Goal: Task Accomplishment & Management: Use online tool/utility

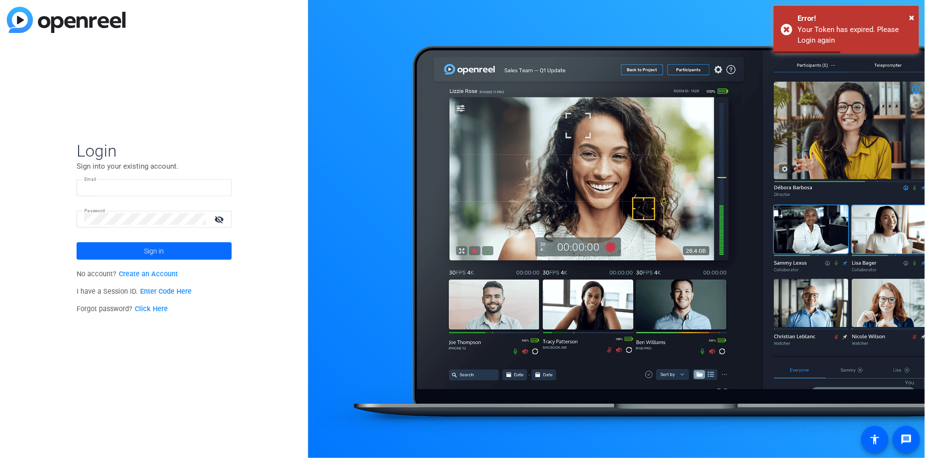
type input "michael.morrongiello@klgates.com"
click at [164, 248] on span at bounding box center [154, 251] width 155 height 23
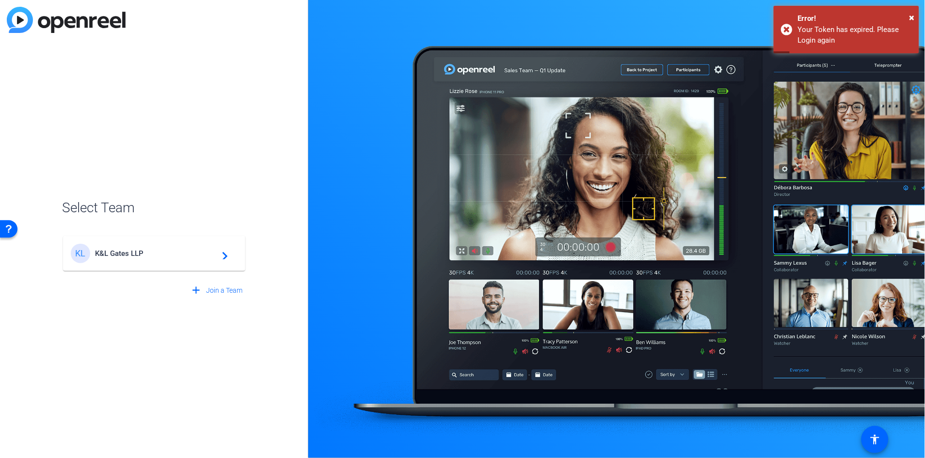
click at [164, 251] on span "K&L Gates LLP" at bounding box center [155, 253] width 121 height 9
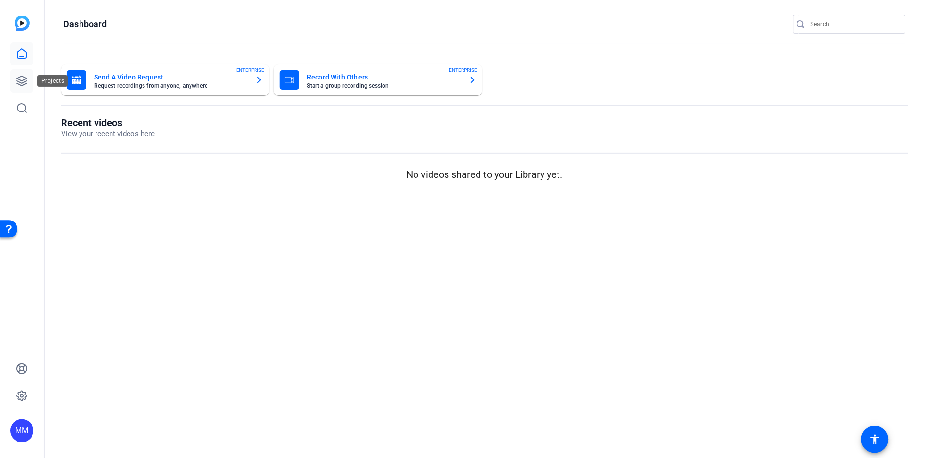
click at [16, 78] on icon at bounding box center [22, 81] width 12 height 12
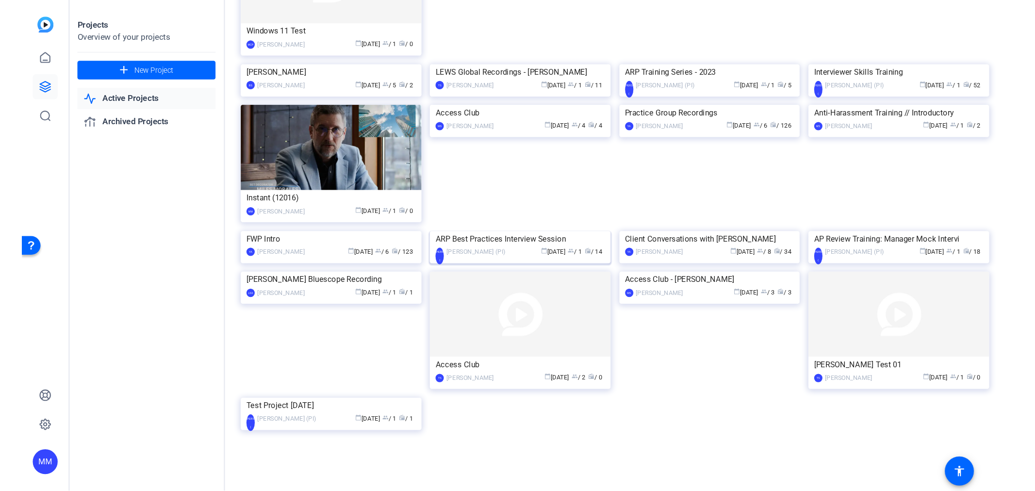
scroll to position [490, 0]
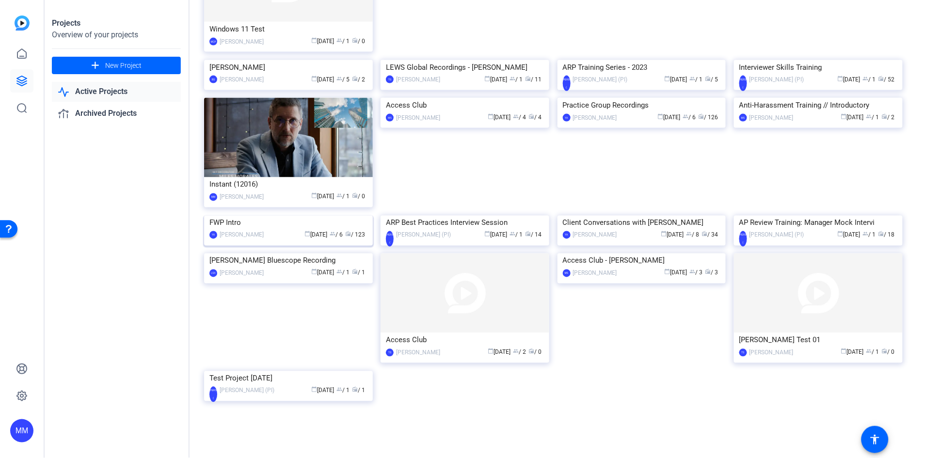
click at [297, 216] on img at bounding box center [288, 216] width 169 height 0
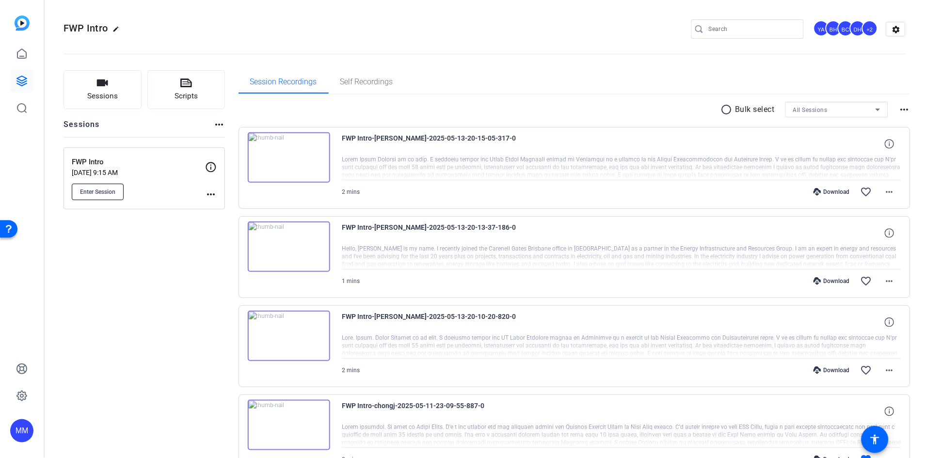
click at [87, 187] on button "Enter Session" at bounding box center [98, 192] width 52 height 16
click at [199, 29] on div "FWP Intro edit YA BH BC DH +2 settings" at bounding box center [485, 29] width 843 height 15
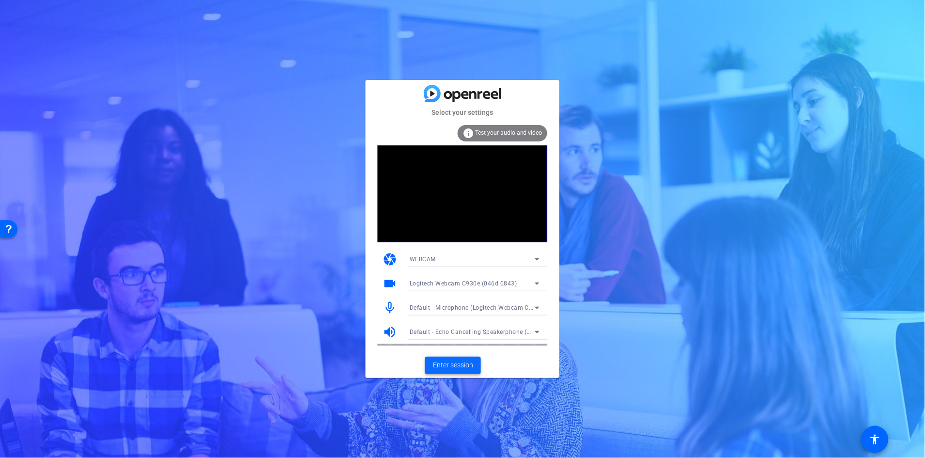
click at [449, 371] on span at bounding box center [453, 365] width 56 height 23
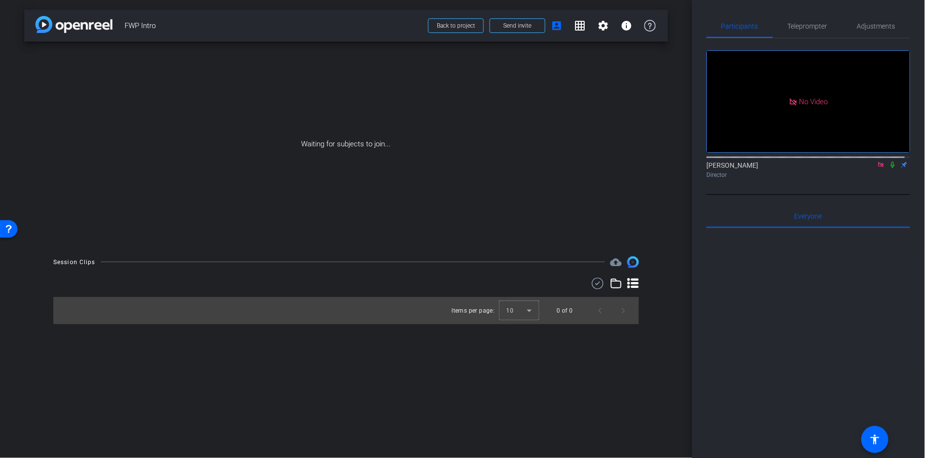
click at [891, 168] on icon at bounding box center [894, 165] width 8 height 7
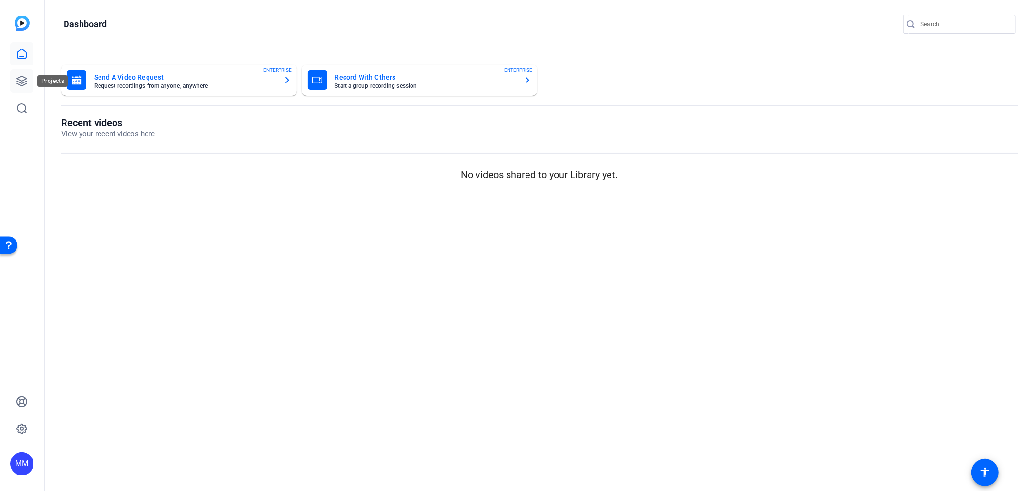
click at [19, 80] on icon at bounding box center [22, 81] width 10 height 10
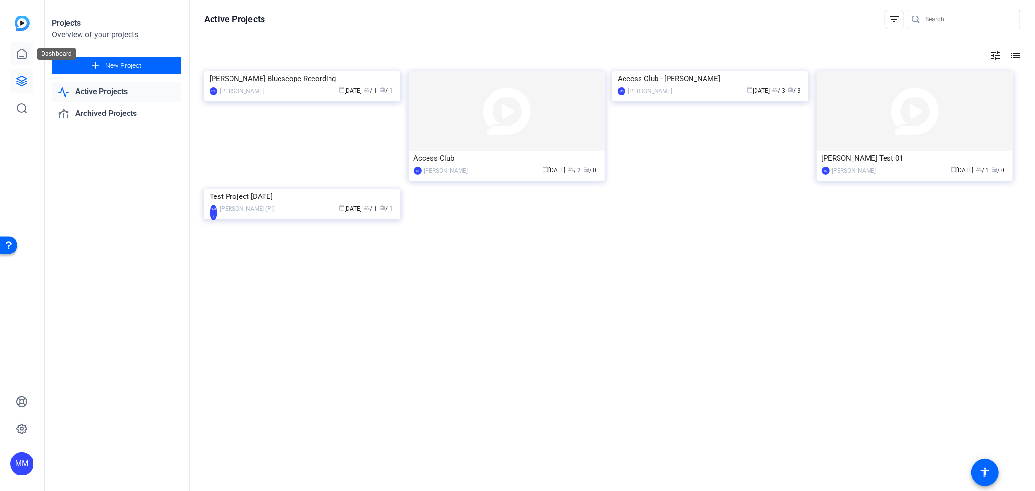
click at [19, 56] on icon at bounding box center [22, 54] width 12 height 12
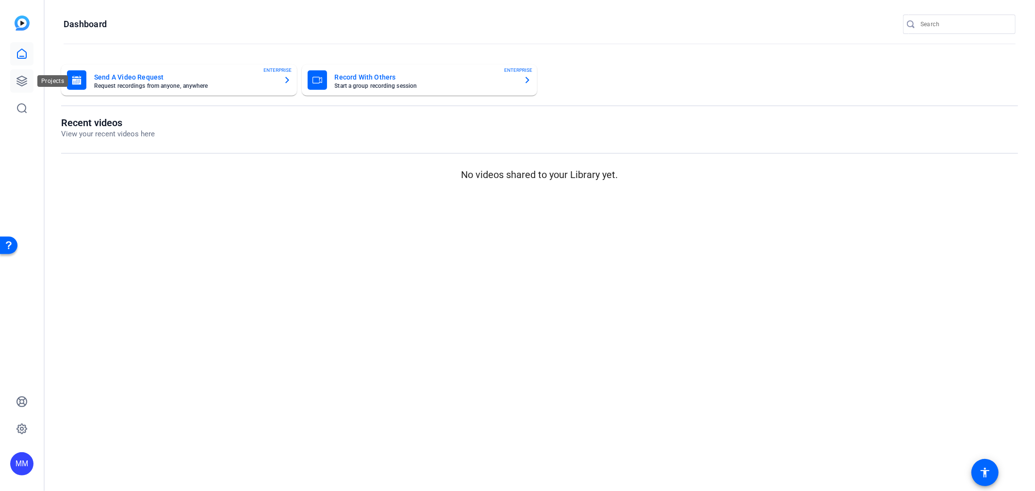
click at [26, 79] on icon at bounding box center [22, 81] width 10 height 10
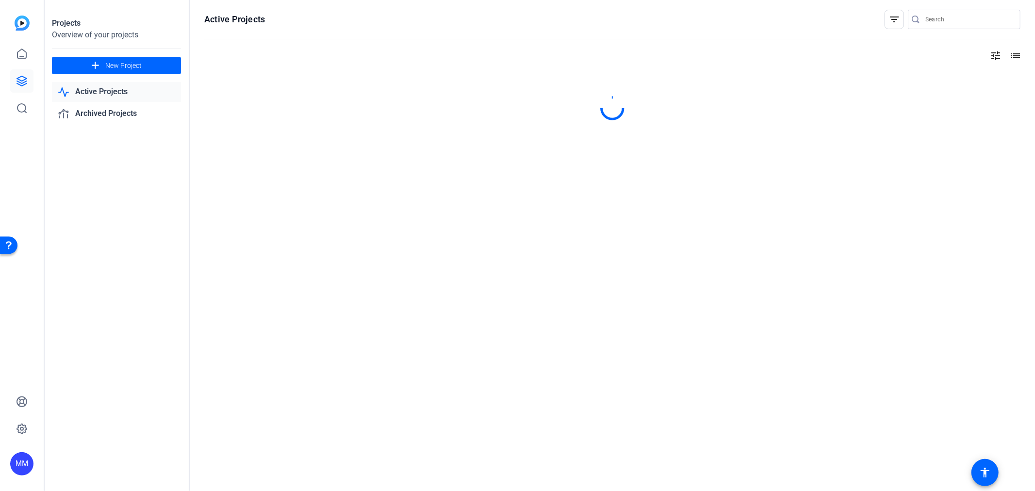
click at [105, 91] on link "Active Projects" at bounding box center [116, 92] width 129 height 20
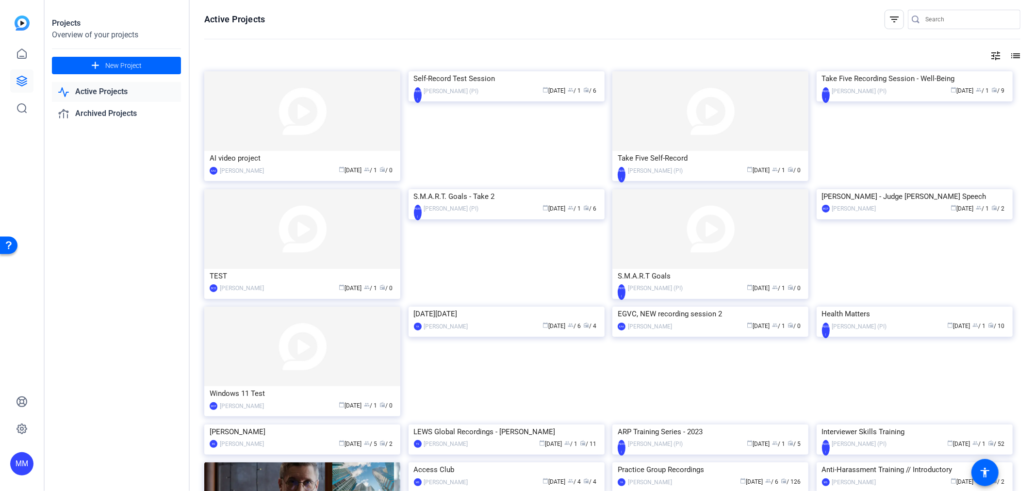
click at [93, 91] on link "Active Projects" at bounding box center [116, 92] width 129 height 20
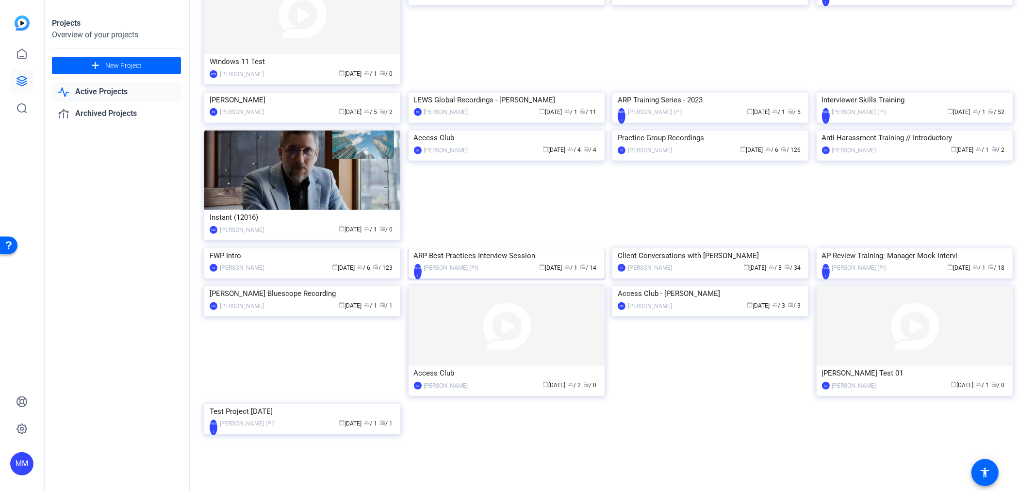
scroll to position [464, 0]
click at [301, 248] on img at bounding box center [302, 248] width 196 height 0
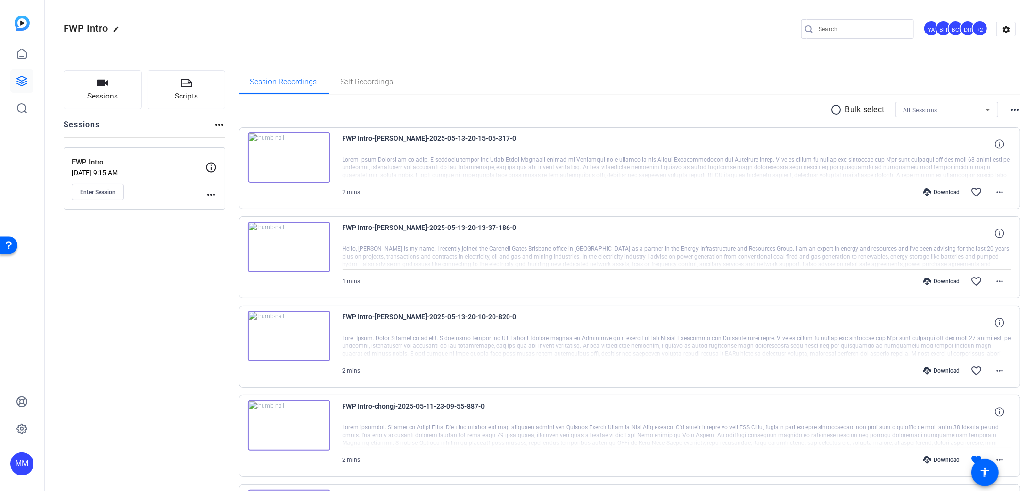
click at [97, 192] on span "Enter Session" at bounding box center [97, 192] width 35 height 8
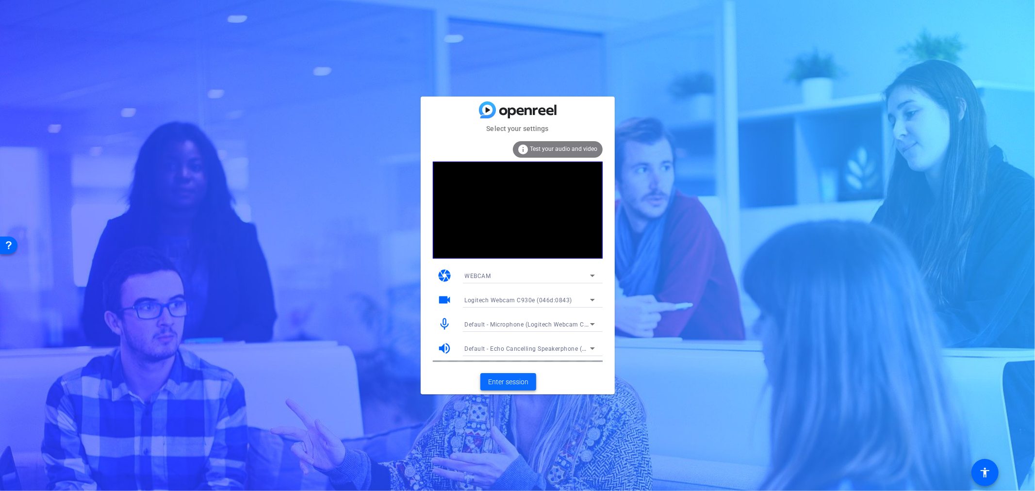
click at [510, 381] on span "Enter session" at bounding box center [508, 382] width 40 height 10
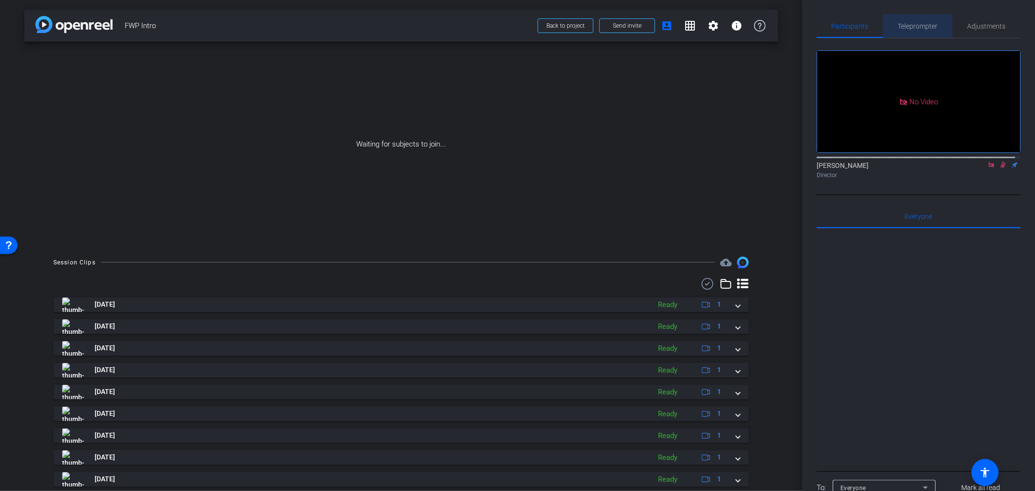
click at [910, 34] on span "Teleprompter" at bounding box center [918, 26] width 40 height 23
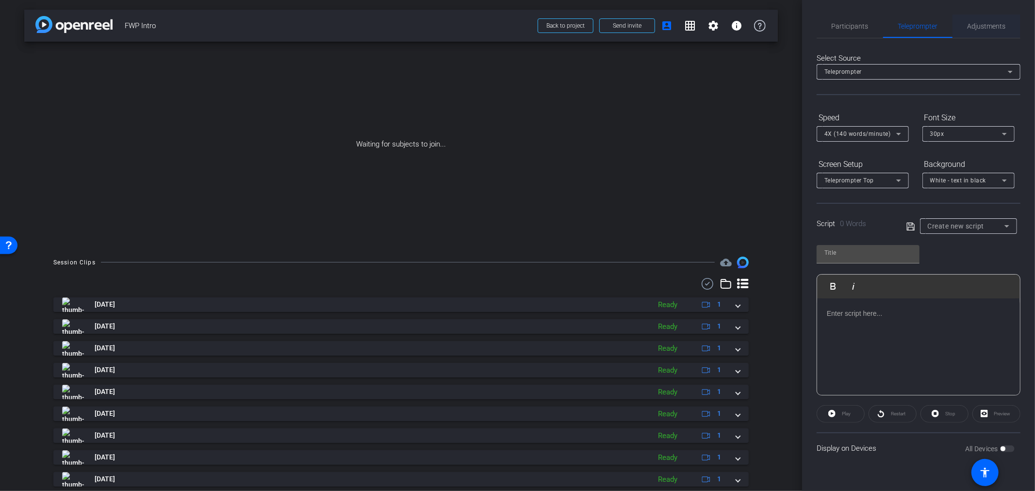
click at [981, 23] on span "Adjustments" at bounding box center [986, 26] width 38 height 7
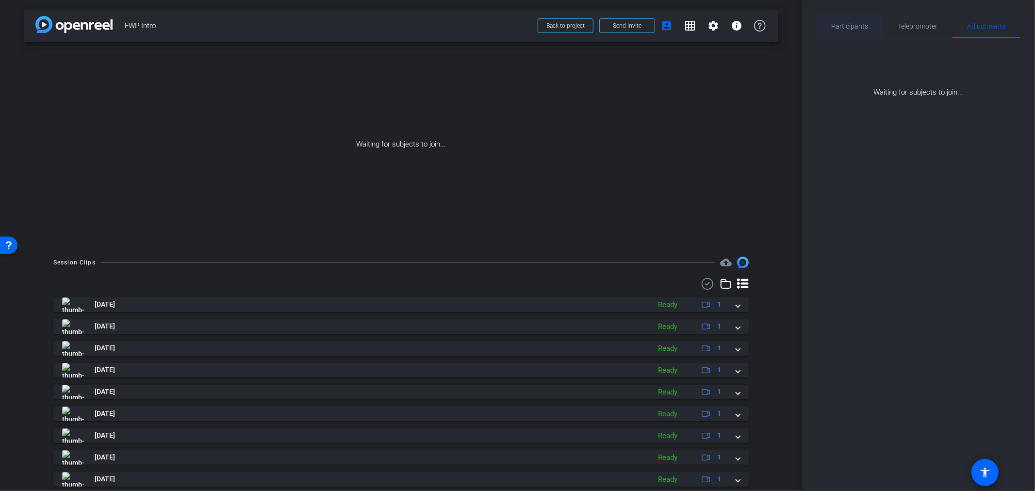
click at [860, 23] on span "Participants" at bounding box center [849, 26] width 37 height 7
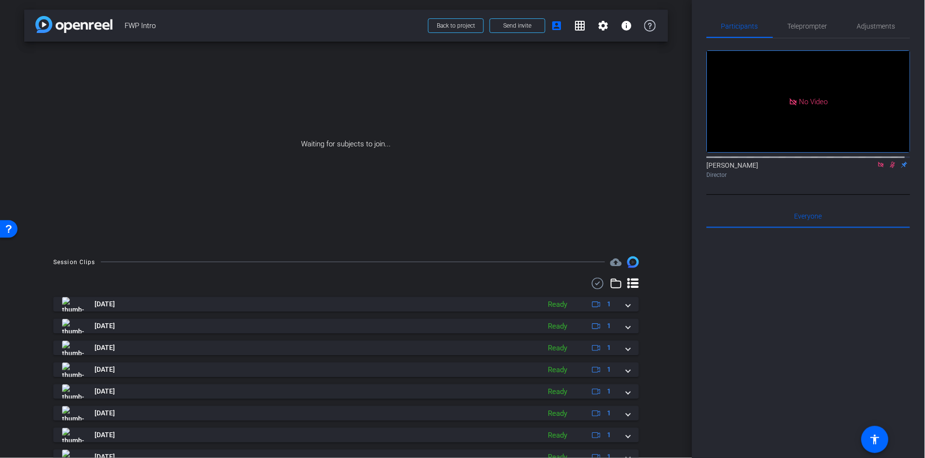
click at [10, 373] on div "arrow_back FWP Intro Back to project Send invite account_box grid_on settings i…" at bounding box center [346, 229] width 693 height 458
click at [260, 17] on span "FWP Intro" at bounding box center [274, 25] width 298 height 19
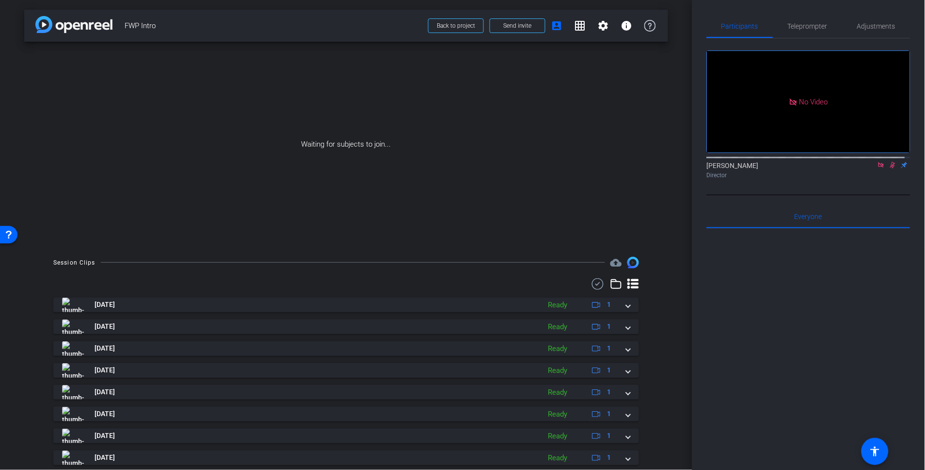
click at [302, 32] on span "FWP Intro" at bounding box center [274, 25] width 298 height 19
click at [248, 26] on span "FWP Intro" at bounding box center [274, 25] width 298 height 19
click at [301, 21] on span "FWP Intro" at bounding box center [274, 25] width 298 height 19
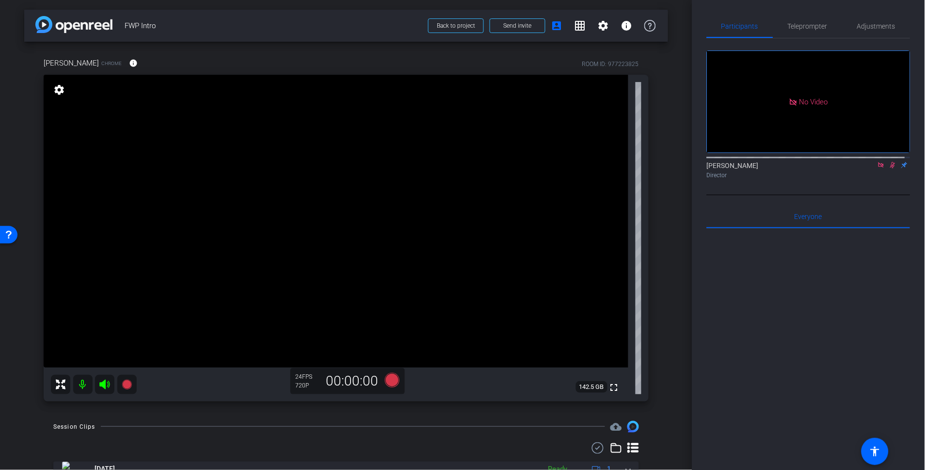
drag, startPoint x: 878, startPoint y: 137, endPoint x: 896, endPoint y: 148, distance: 21.8
click at [878, 162] on icon at bounding box center [882, 165] width 8 height 7
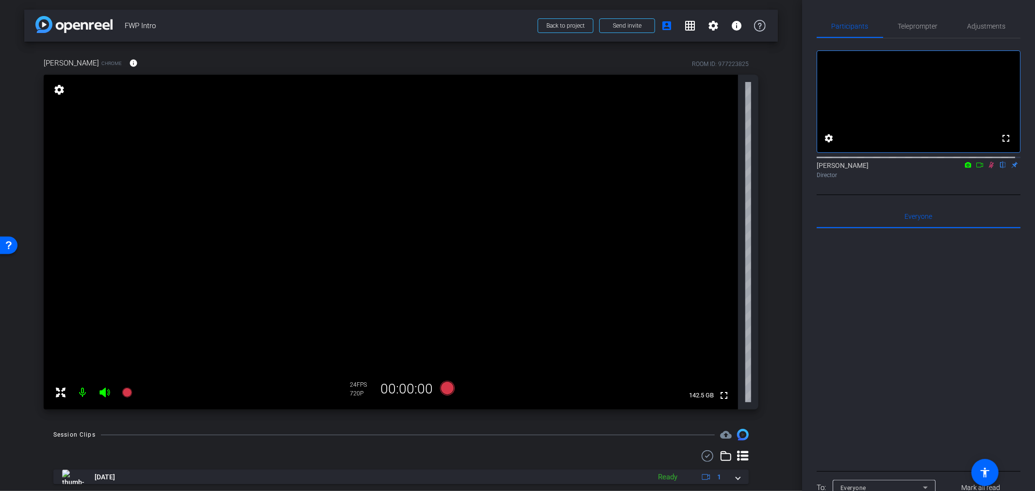
click at [88, 390] on mat-icon at bounding box center [82, 392] width 19 height 19
click at [919, 29] on span "Teleprompter" at bounding box center [918, 26] width 40 height 7
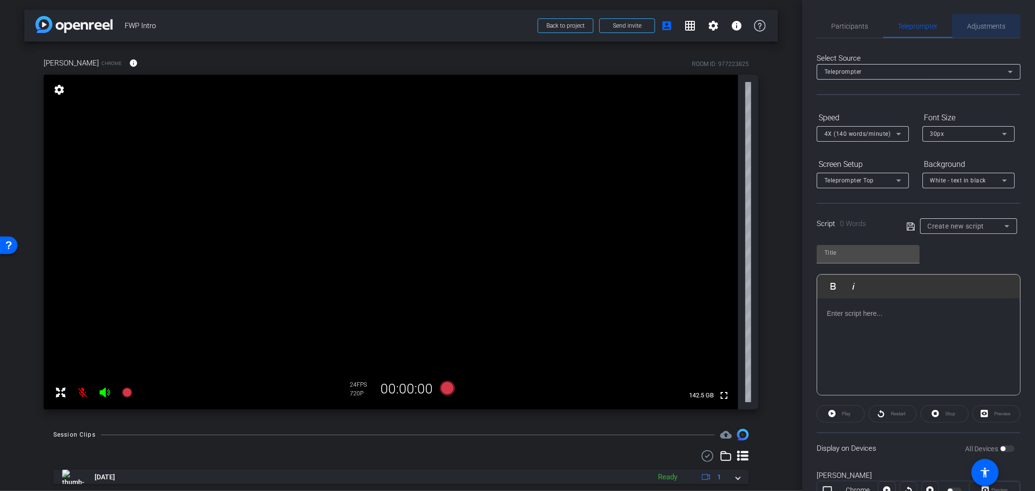
click at [982, 30] on span "Adjustments" at bounding box center [986, 26] width 38 height 23
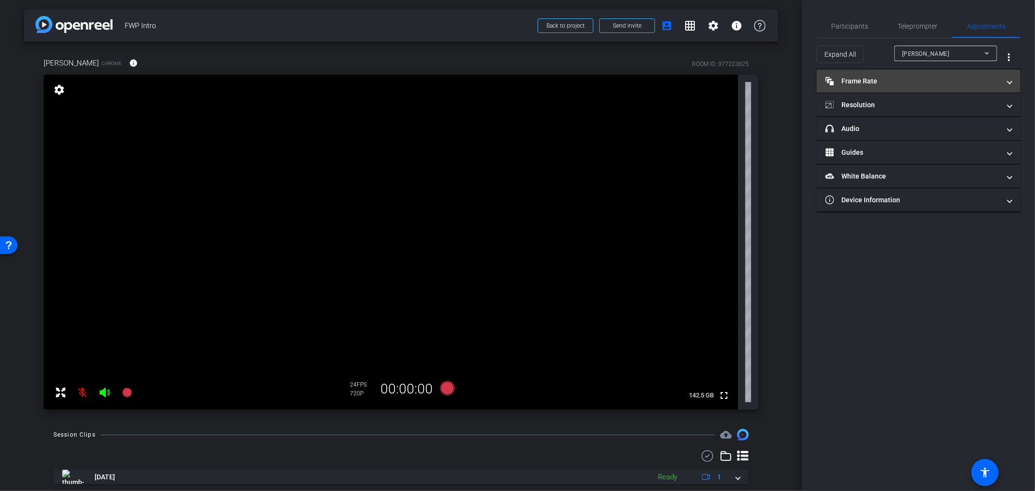
click at [925, 81] on mat-panel-title "Frame Rate Frame Rate" at bounding box center [912, 81] width 175 height 10
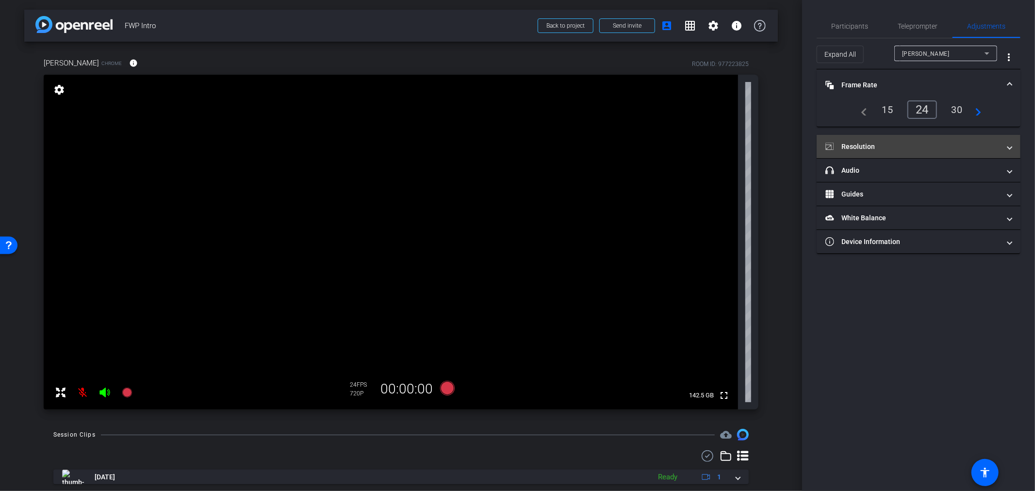
click at [897, 145] on mat-panel-title "Resolution" at bounding box center [912, 147] width 175 height 10
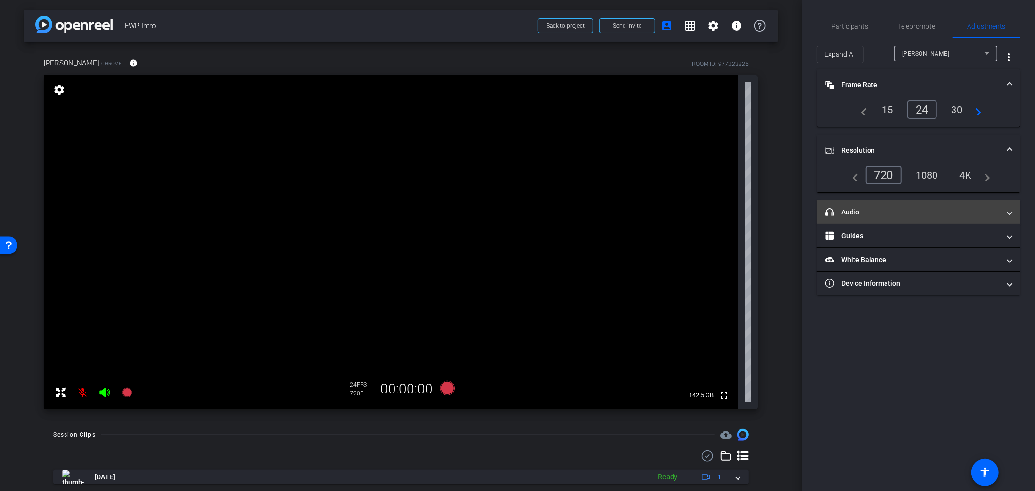
click at [910, 209] on mat-panel-title "headphone icon Audio" at bounding box center [912, 212] width 175 height 10
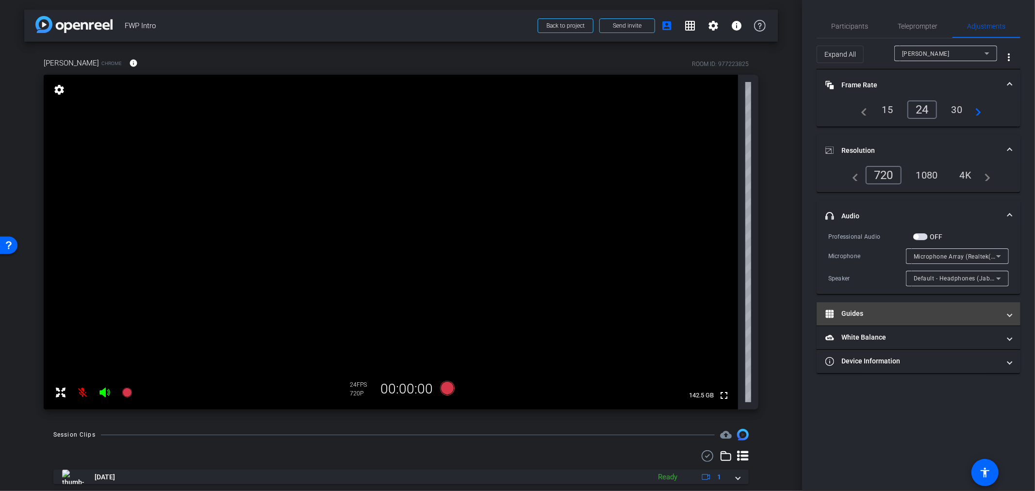
click at [900, 309] on mat-panel-title "Guides" at bounding box center [912, 313] width 175 height 10
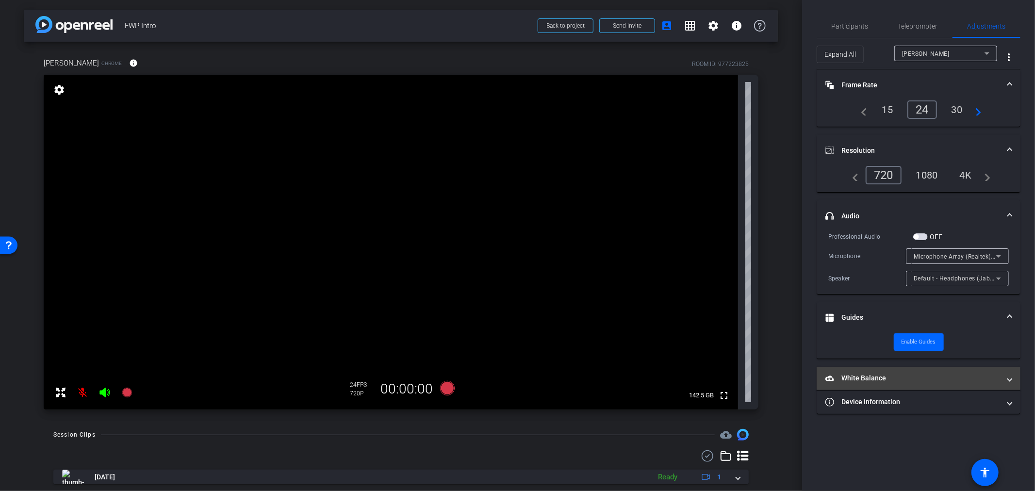
click at [891, 369] on mat-expansion-panel-header "White Balance White Balance" at bounding box center [918, 378] width 204 height 23
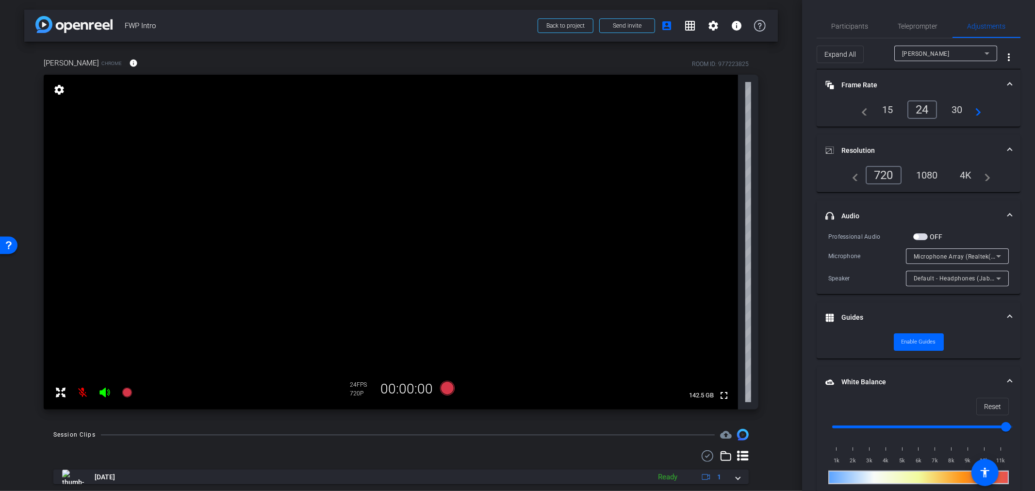
click at [1007, 316] on span at bounding box center [1009, 317] width 4 height 10
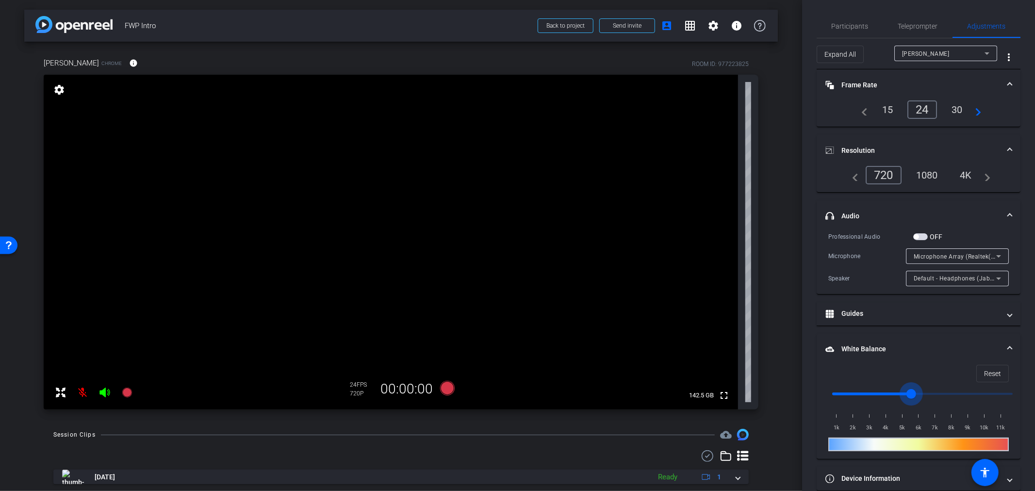
click at [912, 390] on input "range" at bounding box center [922, 393] width 201 height 21
drag, startPoint x: 907, startPoint y: 390, endPoint x: 867, endPoint y: 390, distance: 39.8
click at [867, 390] on input "range" at bounding box center [922, 393] width 201 height 21
drag, startPoint x: 923, startPoint y: 390, endPoint x: 940, endPoint y: 390, distance: 17.0
click at [939, 391] on input "range" at bounding box center [922, 393] width 201 height 21
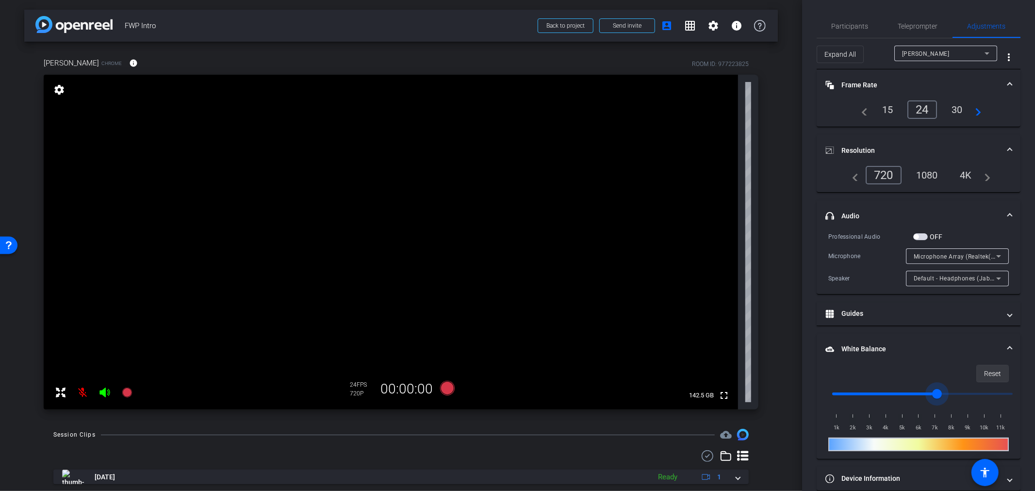
click at [992, 371] on span "Reset" at bounding box center [992, 373] width 17 height 18
drag, startPoint x: 939, startPoint y: 391, endPoint x: 1034, endPoint y: 386, distance: 95.7
type input "11000"
click at [1023, 390] on input "range" at bounding box center [922, 393] width 201 height 21
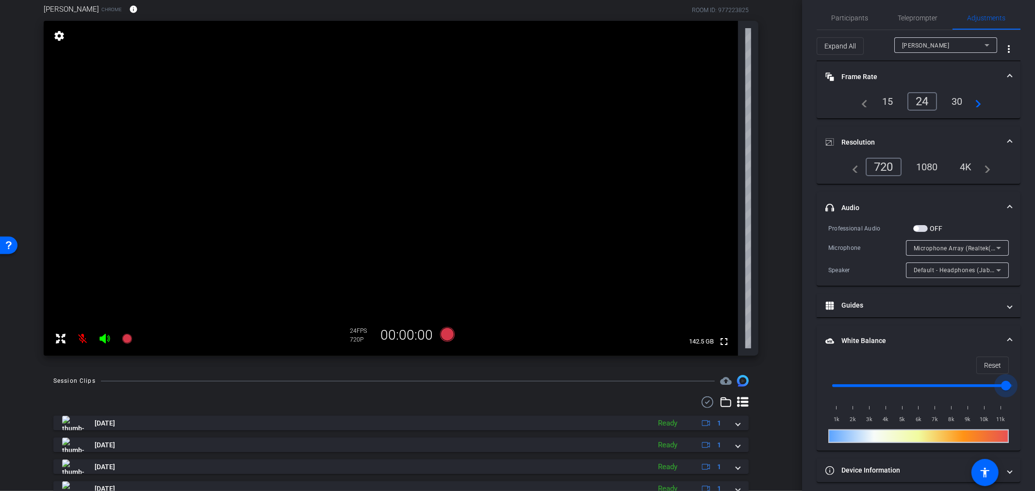
scroll to position [13, 0]
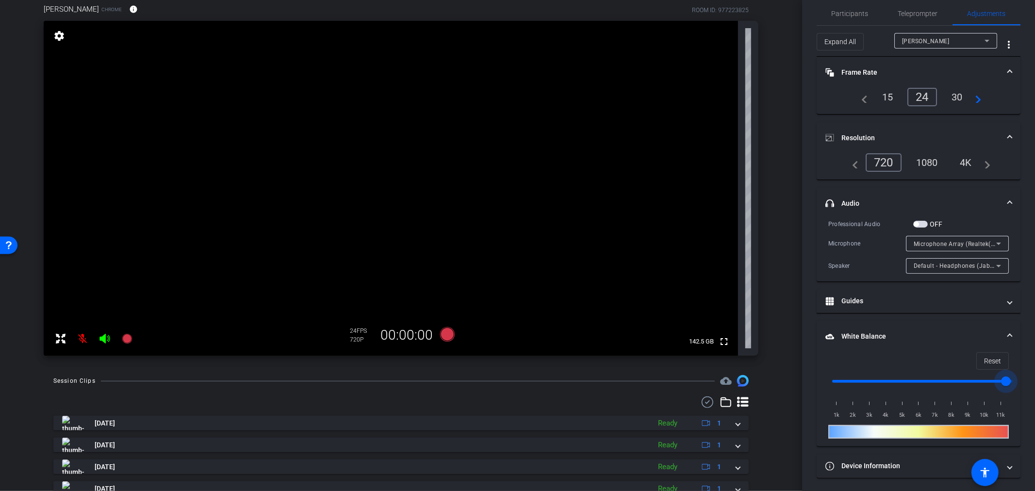
click at [1007, 331] on span at bounding box center [1009, 336] width 4 height 10
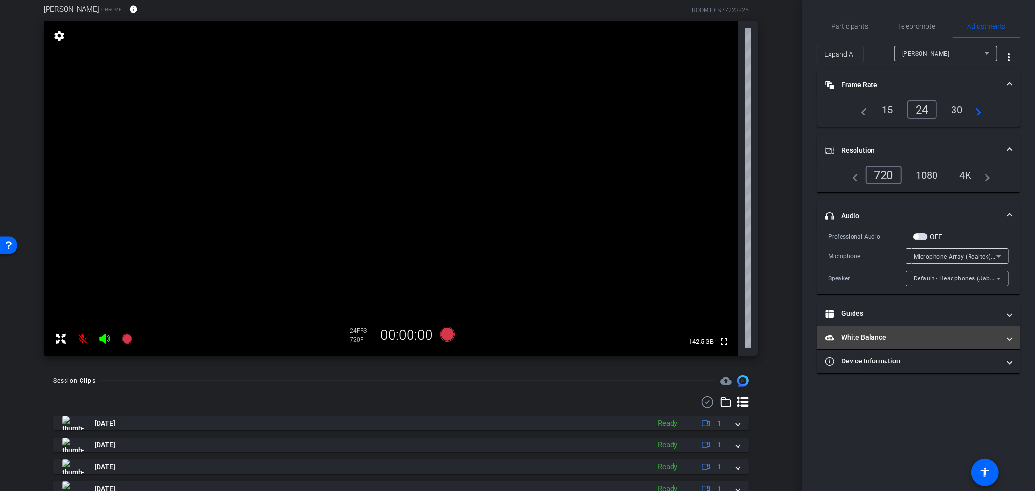
scroll to position [0, 0]
click at [1011, 211] on mat-expansion-panel-header "headphone icon Audio" at bounding box center [918, 215] width 204 height 31
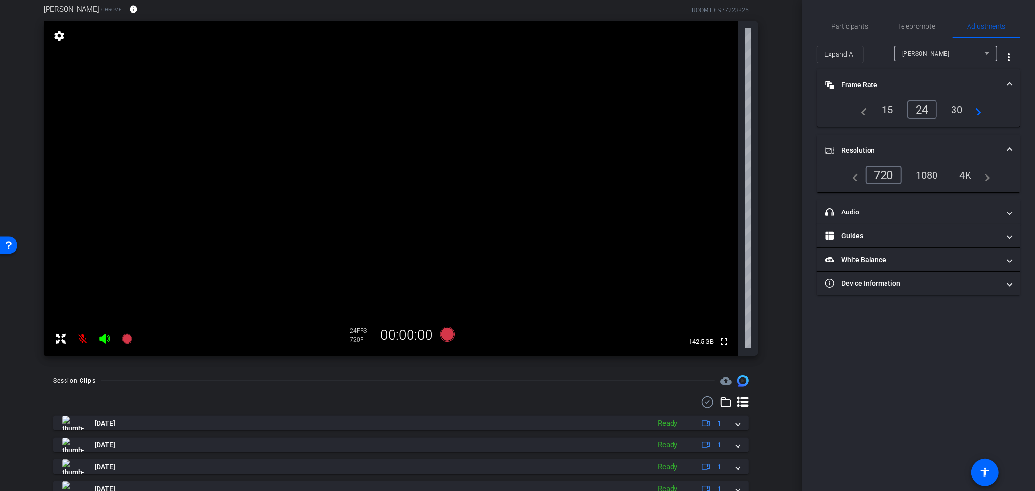
click at [961, 107] on div "30" at bounding box center [957, 109] width 26 height 16
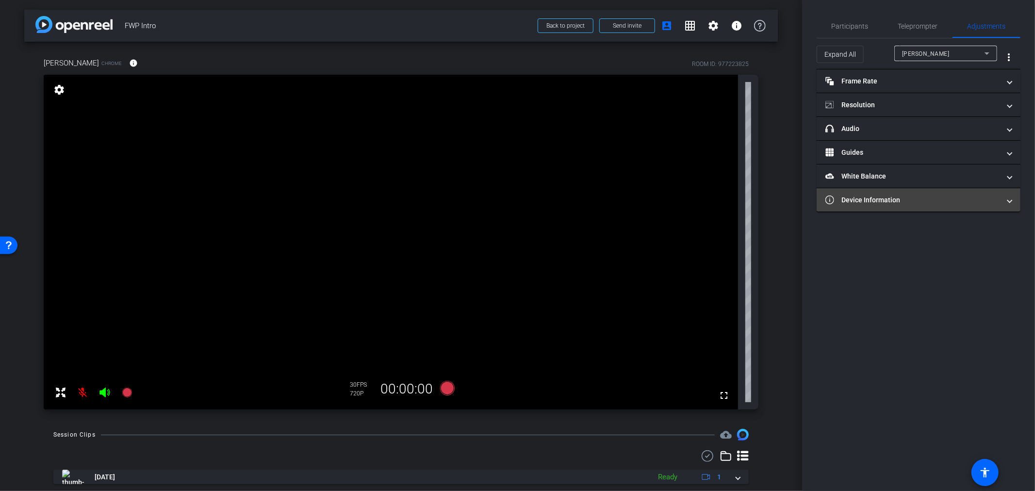
type input "11000"
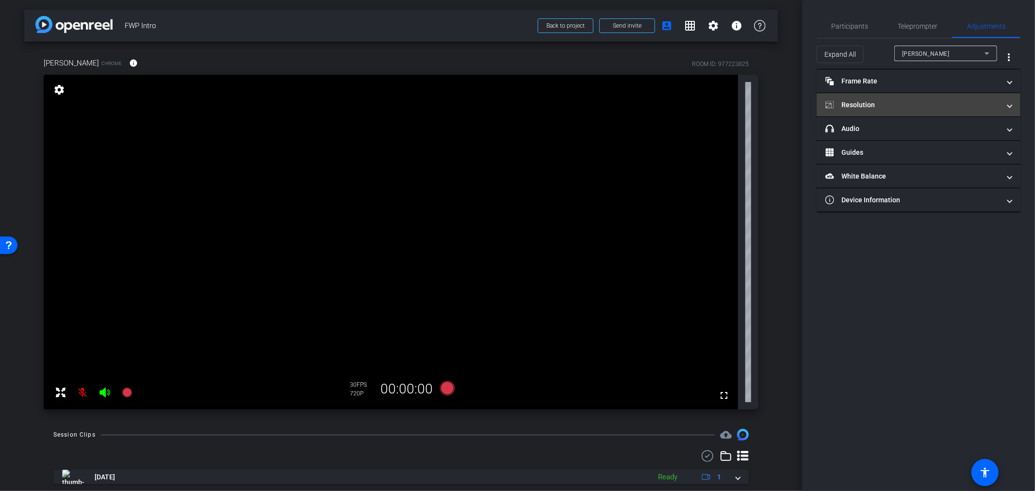
click at [903, 111] on mat-expansion-panel-header "Resolution" at bounding box center [918, 104] width 204 height 23
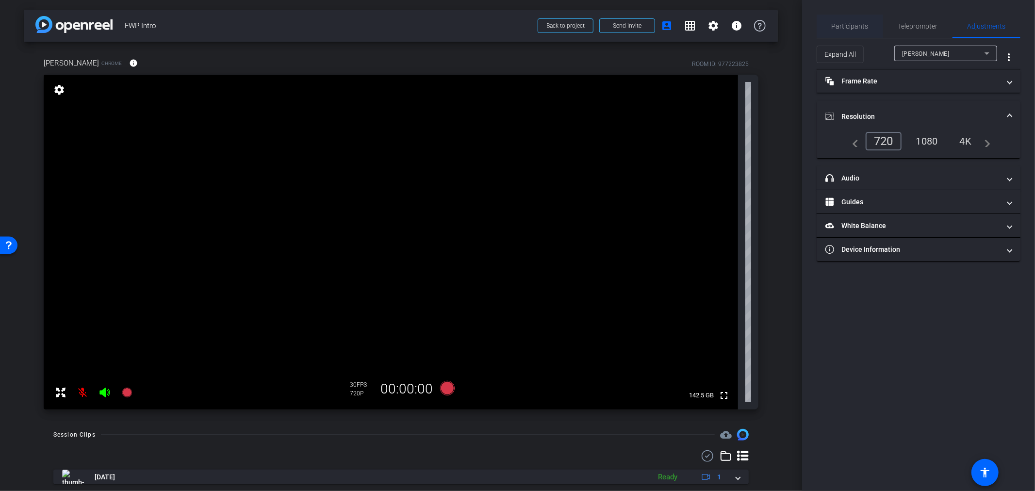
click at [846, 24] on span "Participants" at bounding box center [849, 26] width 37 height 7
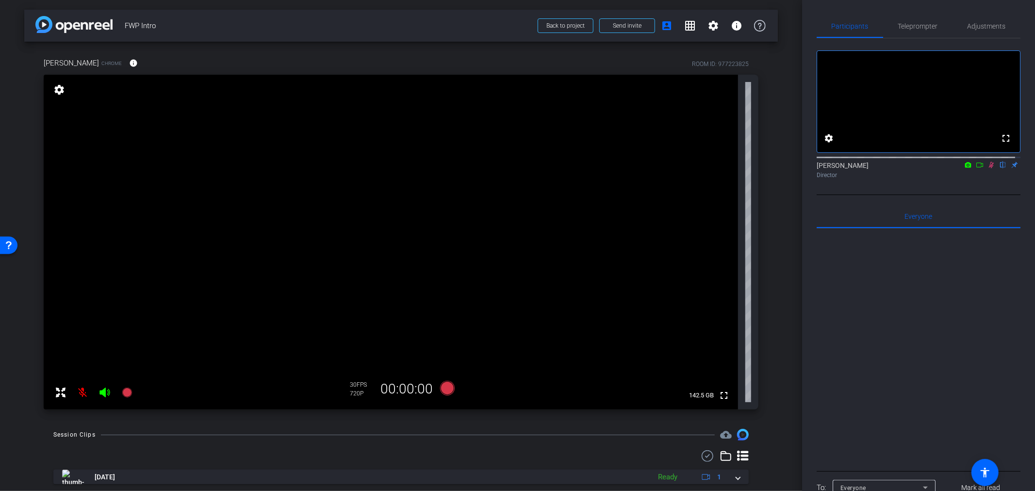
click at [975, 168] on icon at bounding box center [979, 165] width 8 height 7
click at [988, 167] on icon at bounding box center [990, 164] width 5 height 5
click at [444, 390] on icon at bounding box center [446, 388] width 15 height 15
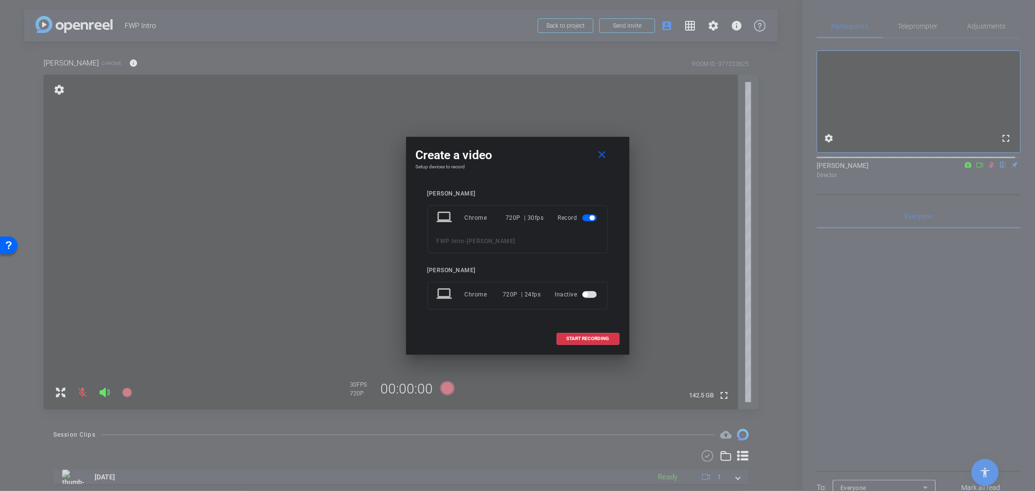
drag, startPoint x: 516, startPoint y: 146, endPoint x: 557, endPoint y: 161, distance: 43.6
click at [557, 161] on div "Create a video close" at bounding box center [518, 154] width 204 height 17
click at [471, 218] on div "Chrome" at bounding box center [485, 217] width 41 height 17
click at [577, 238] on div "FWP Intro - Peter" at bounding box center [518, 241] width 162 height 12
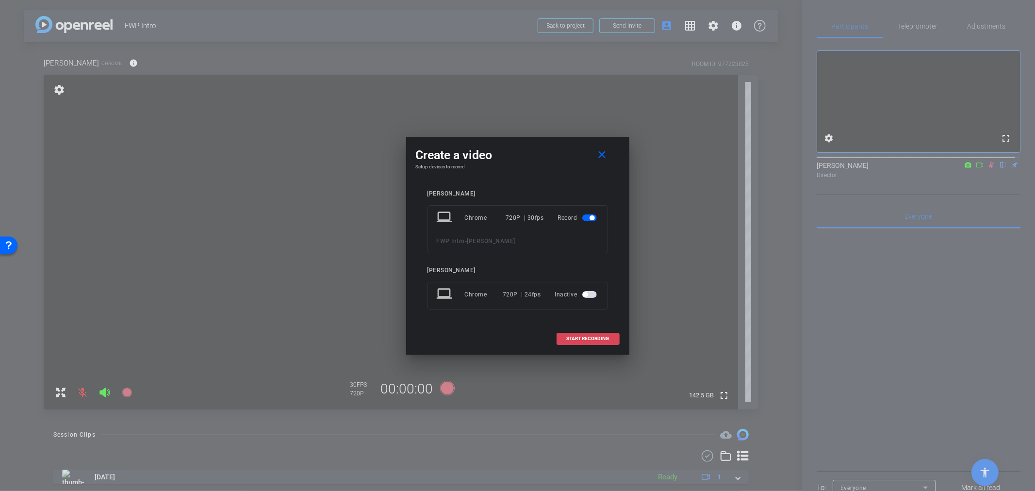
click at [599, 342] on span at bounding box center [588, 338] width 62 height 23
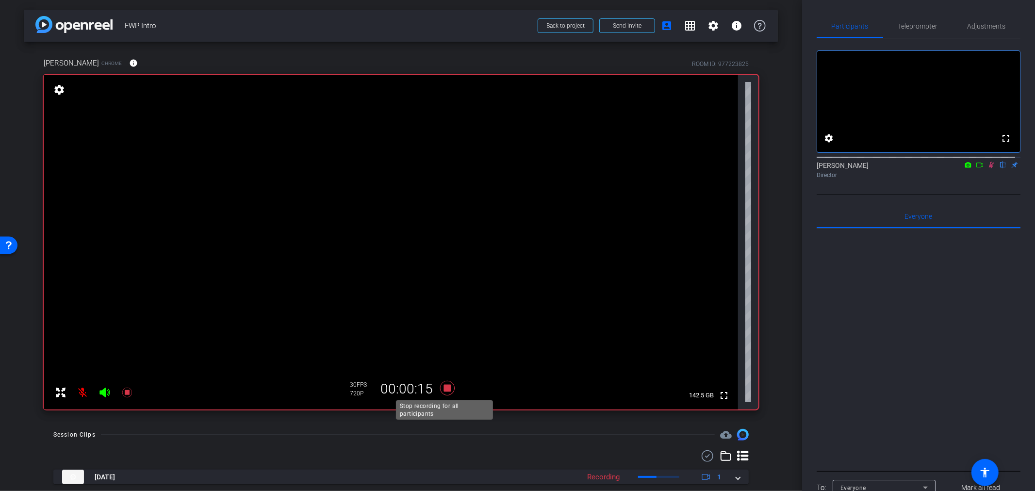
click at [446, 389] on icon at bounding box center [446, 388] width 15 height 15
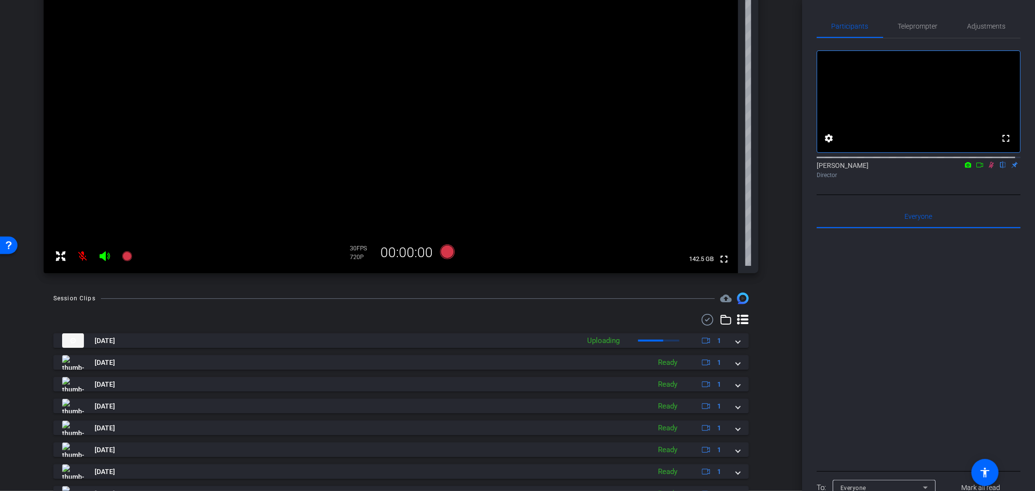
scroll to position [162, 0]
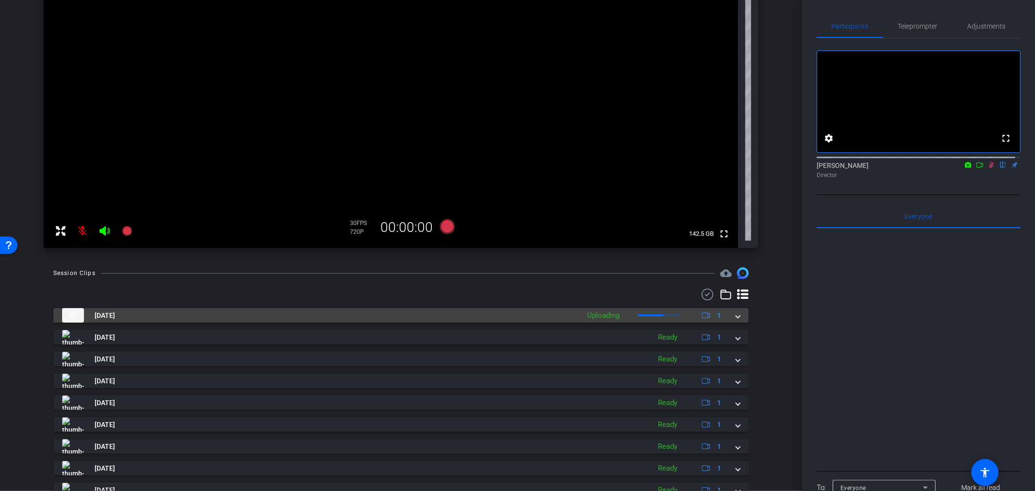
click at [240, 316] on mat-panel-title "[DATE]" at bounding box center [318, 315] width 512 height 15
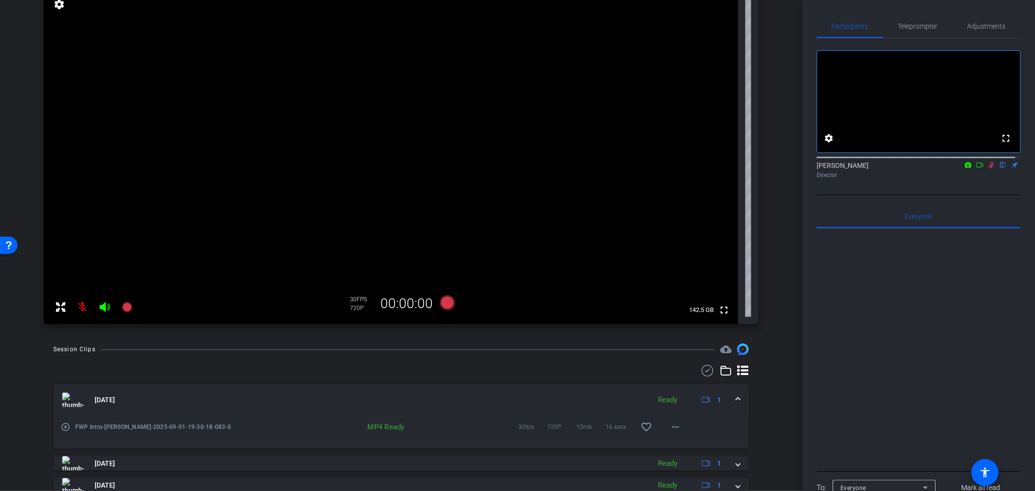
scroll to position [66, 0]
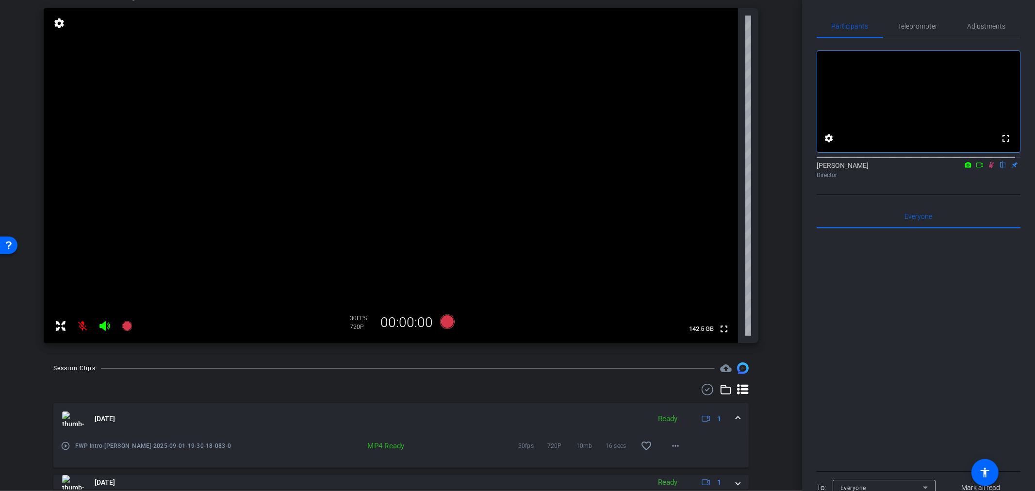
drag, startPoint x: 360, startPoint y: 446, endPoint x: 440, endPoint y: 448, distance: 80.1
click at [440, 448] on div "MP4 Ready" at bounding box center [370, 446] width 264 height 10
click at [677, 445] on span at bounding box center [675, 445] width 23 height 23
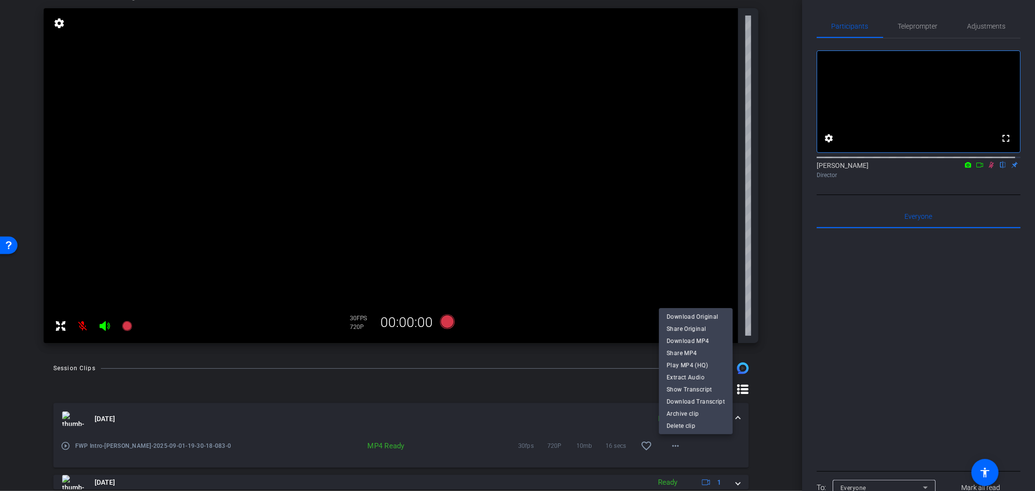
click at [775, 279] on div at bounding box center [517, 245] width 1035 height 491
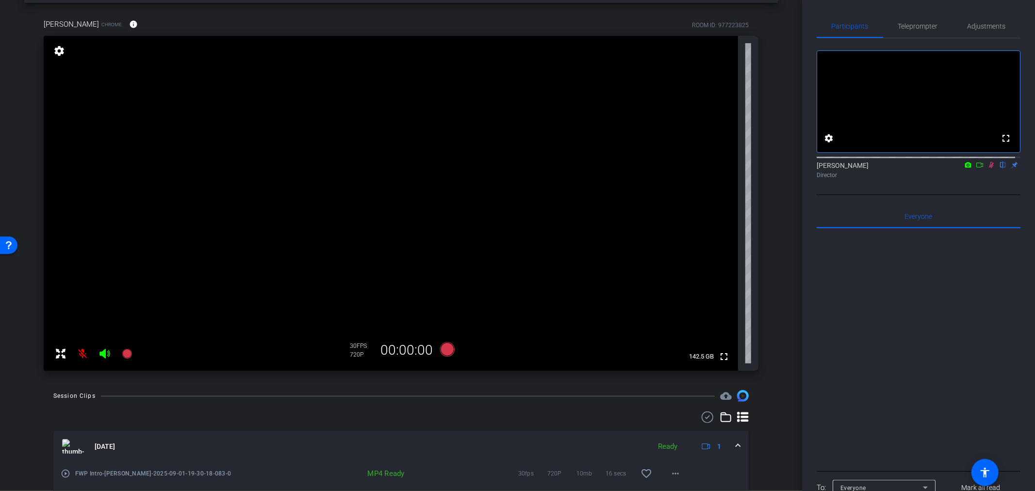
scroll to position [13, 0]
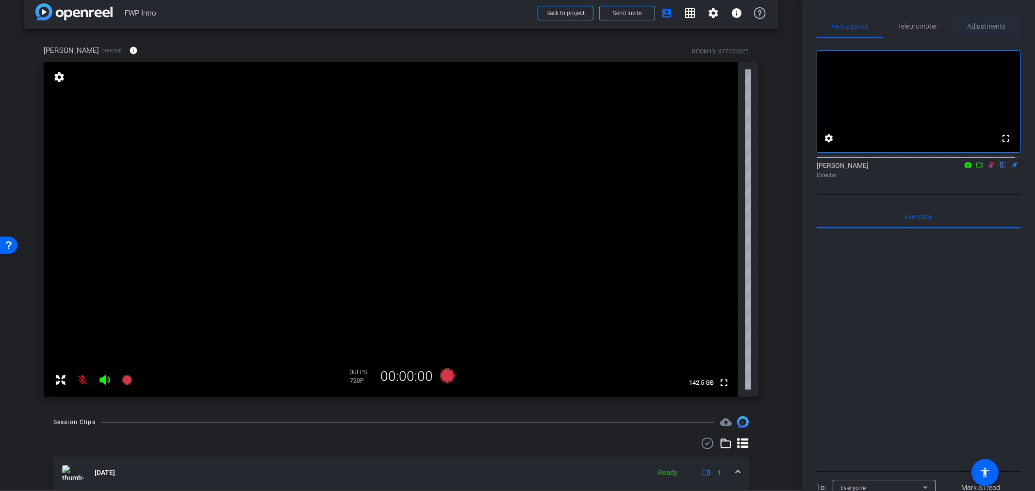
click at [999, 25] on span "Adjustments" at bounding box center [986, 26] width 38 height 7
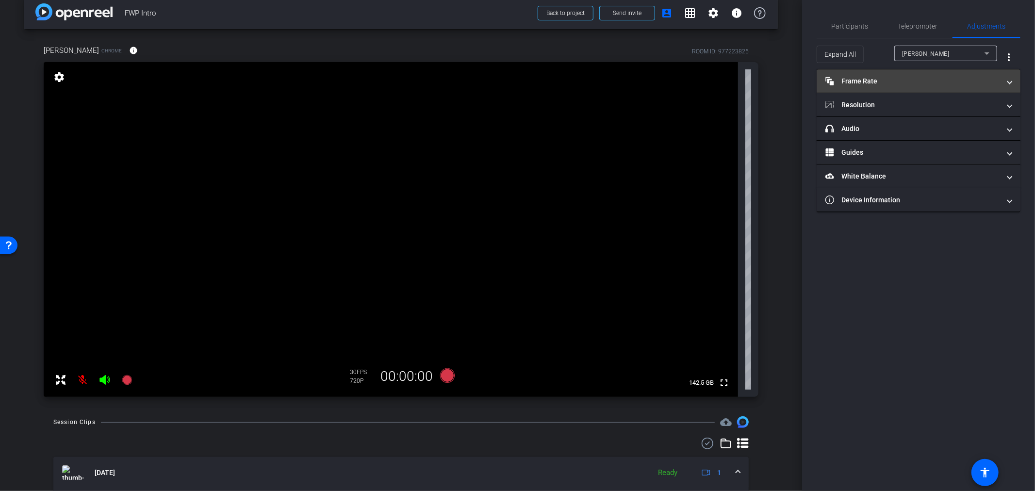
click at [910, 83] on mat-panel-title "Frame Rate Frame Rate" at bounding box center [912, 81] width 175 height 10
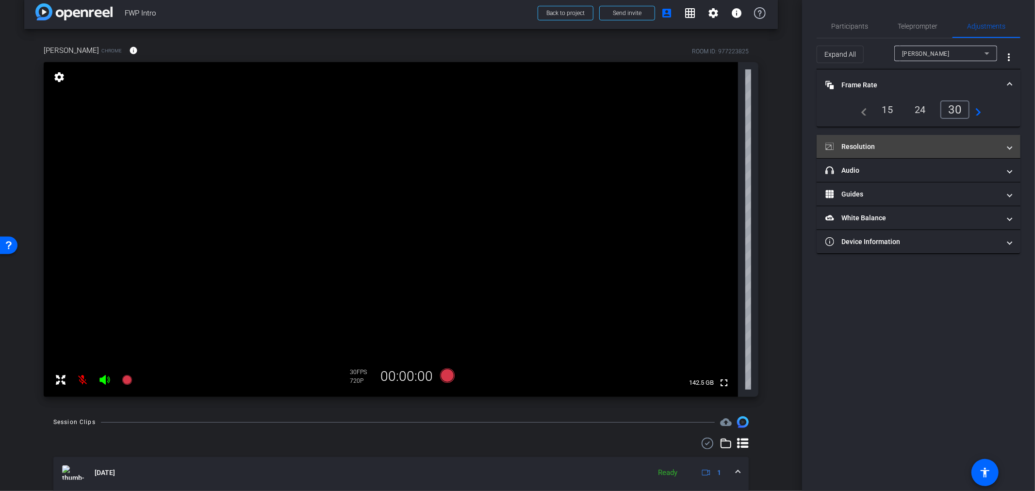
click at [916, 151] on mat-expansion-panel-header "Resolution" at bounding box center [918, 146] width 204 height 23
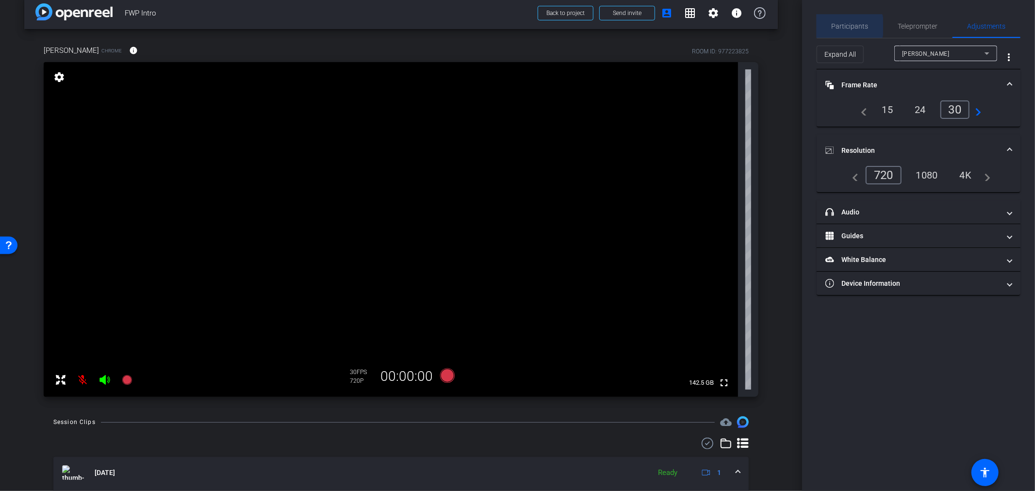
click at [843, 26] on span "Participants" at bounding box center [849, 26] width 37 height 7
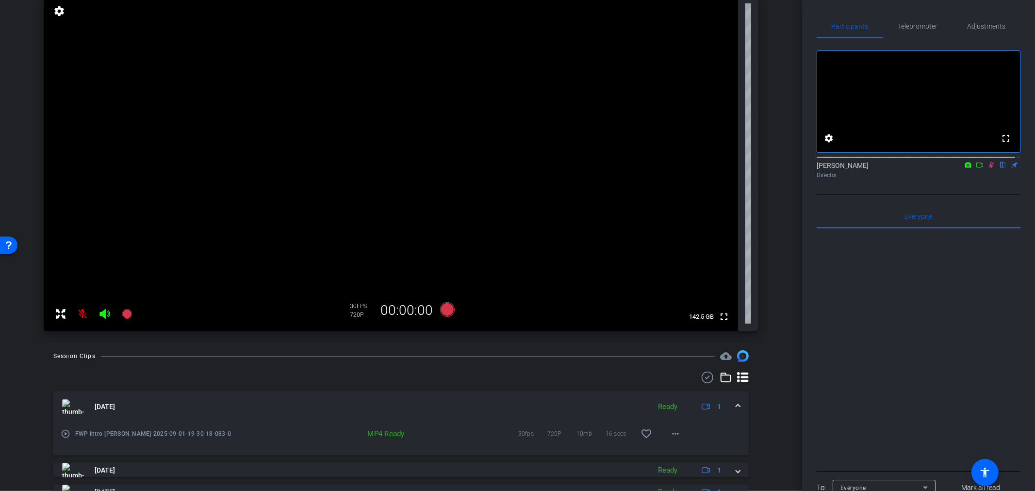
scroll to position [66, 0]
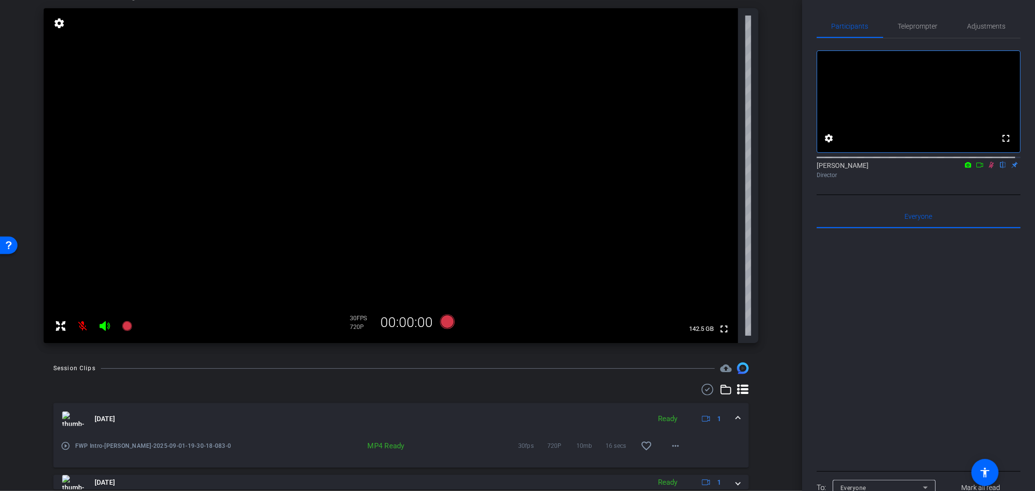
click at [975, 168] on icon at bounding box center [979, 165] width 8 height 7
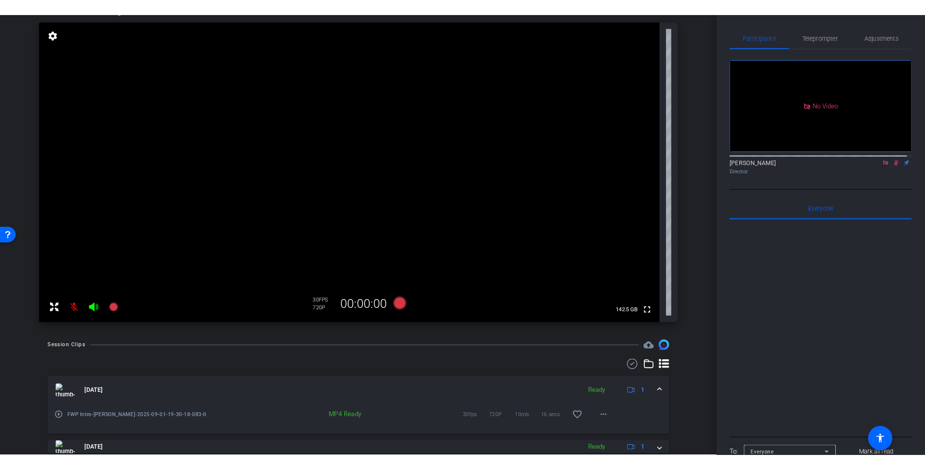
scroll to position [0, 0]
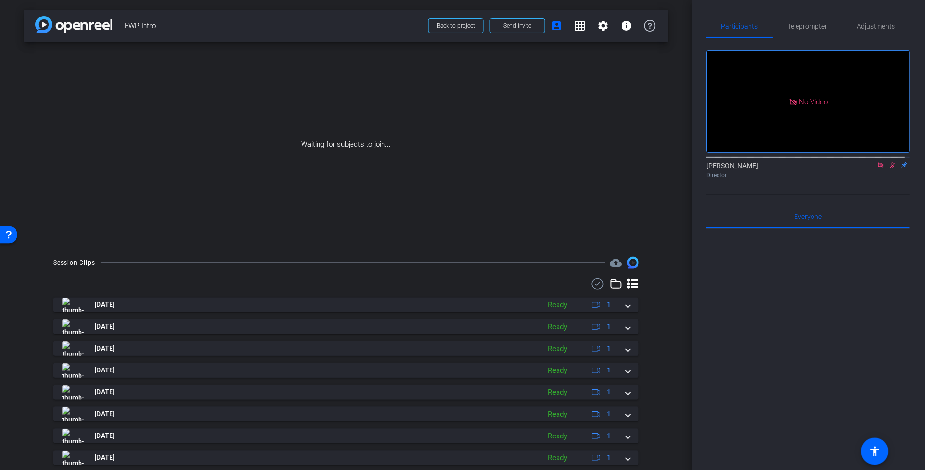
click at [214, 27] on span "FWP Intro" at bounding box center [274, 25] width 298 height 19
click at [301, 26] on span "FWP Intro" at bounding box center [274, 25] width 298 height 19
click at [878, 168] on icon at bounding box center [882, 165] width 8 height 7
click at [866, 168] on icon at bounding box center [870, 165] width 8 height 7
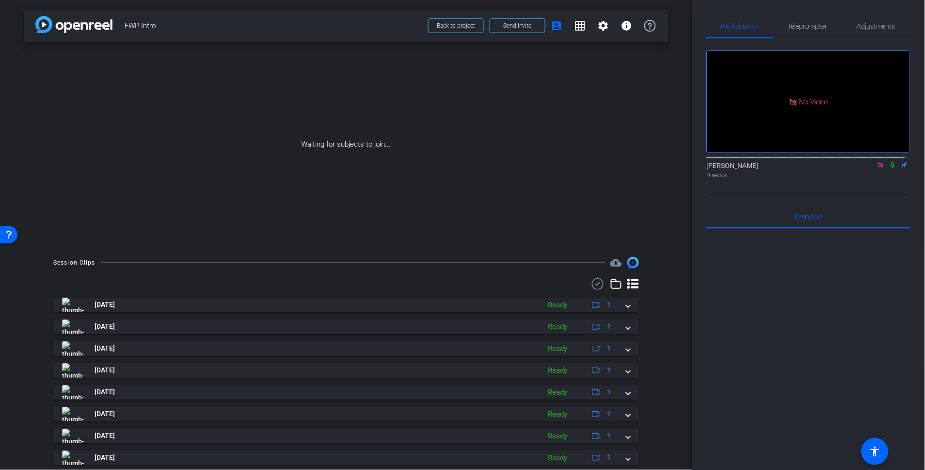
click at [890, 168] on icon at bounding box center [894, 165] width 8 height 7
click at [877, 21] on span "Adjustments" at bounding box center [877, 26] width 38 height 23
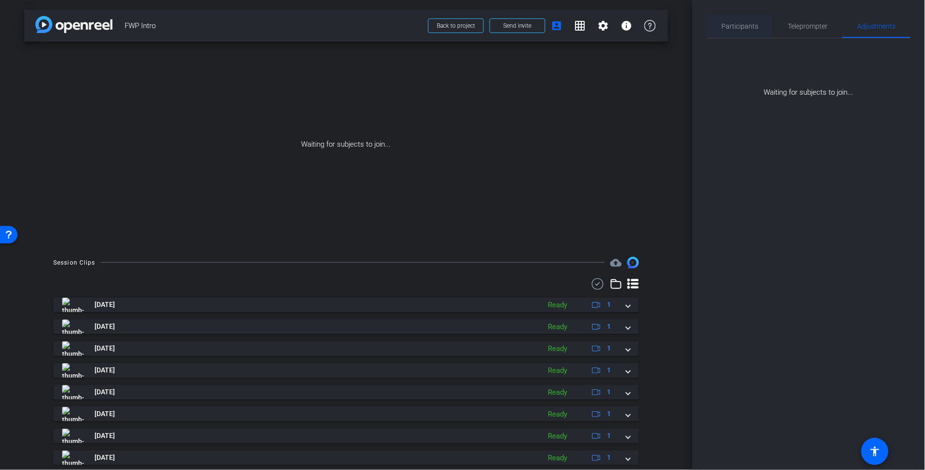
click at [741, 24] on span "Participants" at bounding box center [740, 26] width 37 height 7
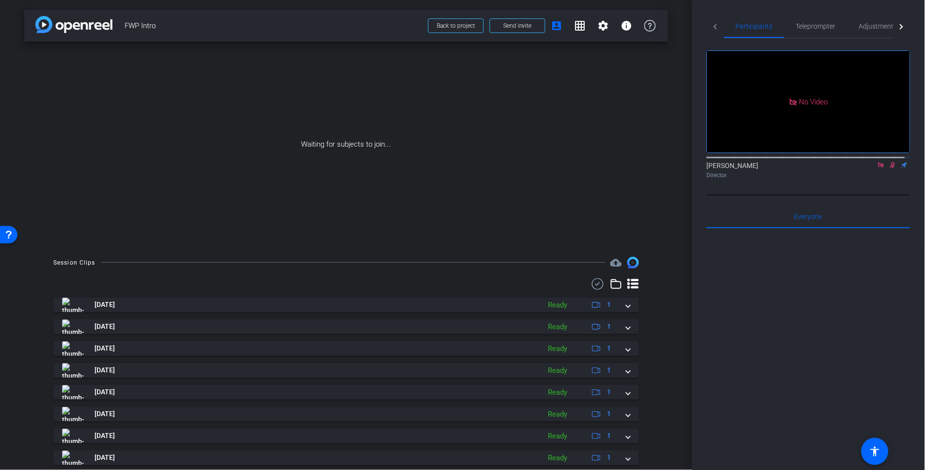
click at [256, 19] on span "FWP Intro" at bounding box center [274, 25] width 298 height 19
drag, startPoint x: 314, startPoint y: 20, endPoint x: 297, endPoint y: 5, distance: 22.3
click at [314, 20] on span "FWP Intro" at bounding box center [274, 25] width 298 height 19
click at [213, 26] on span "FWP Intro" at bounding box center [274, 25] width 298 height 19
click at [292, 24] on span "FWP Intro" at bounding box center [274, 25] width 298 height 19
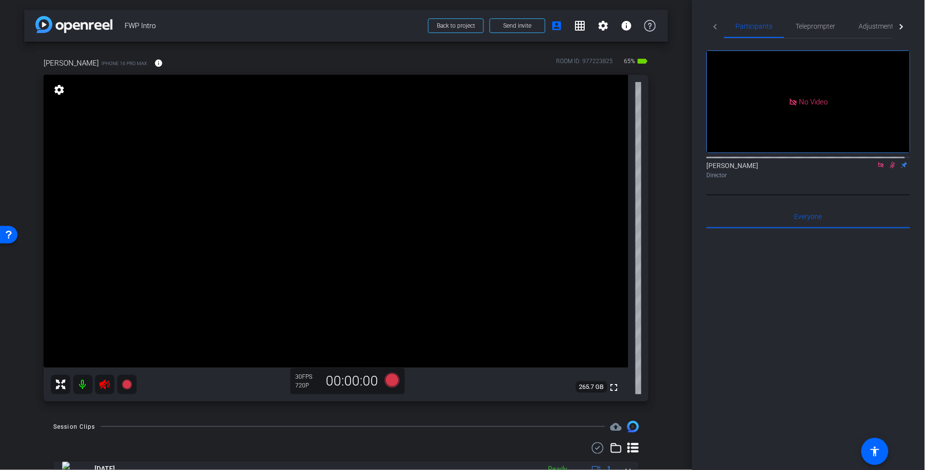
click at [355, 39] on div "arrow_back FWP Intro Back to project Send invite account_box grid_on settings i…" at bounding box center [346, 26] width 644 height 32
click at [891, 162] on icon at bounding box center [893, 165] width 5 height 6
click at [878, 162] on icon at bounding box center [882, 165] width 8 height 7
click at [102, 386] on icon at bounding box center [104, 384] width 10 height 10
click at [779, 340] on div at bounding box center [809, 348] width 204 height 240
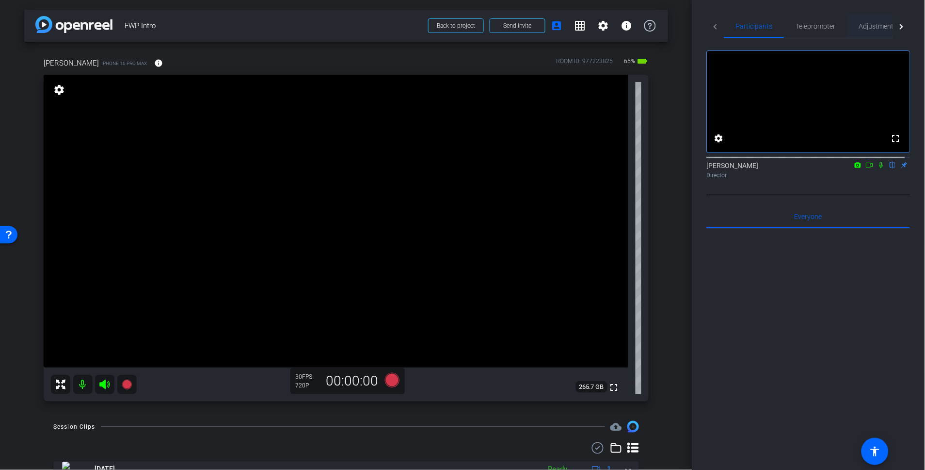
click at [860, 27] on span "Adjustments" at bounding box center [879, 26] width 38 height 7
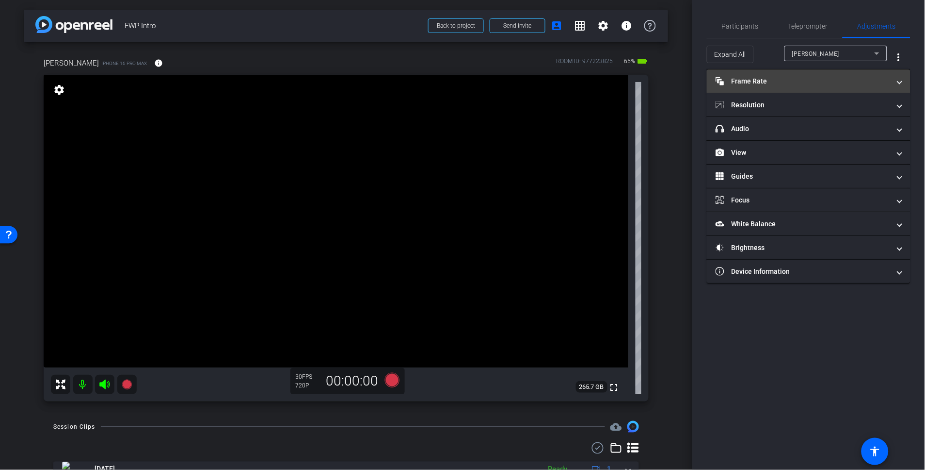
click at [824, 73] on mat-expansion-panel-header "Frame Rate Frame Rate" at bounding box center [809, 80] width 204 height 23
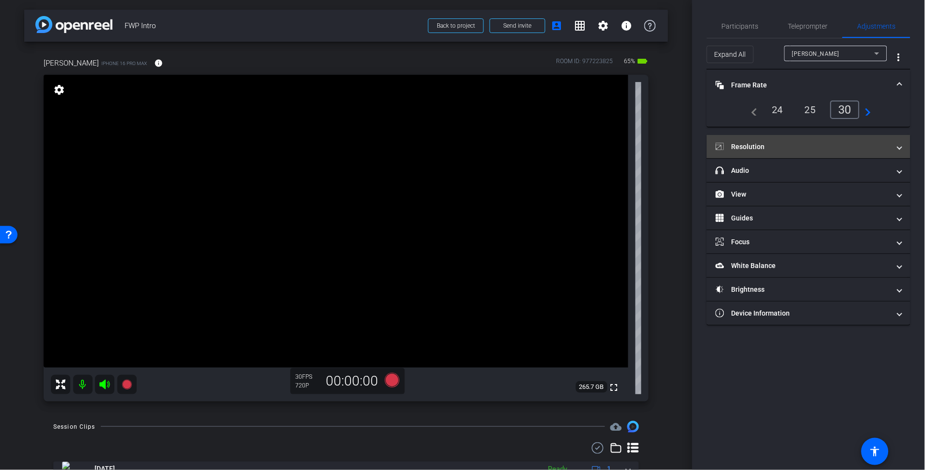
click at [799, 146] on mat-panel-title "Resolution" at bounding box center [803, 147] width 175 height 10
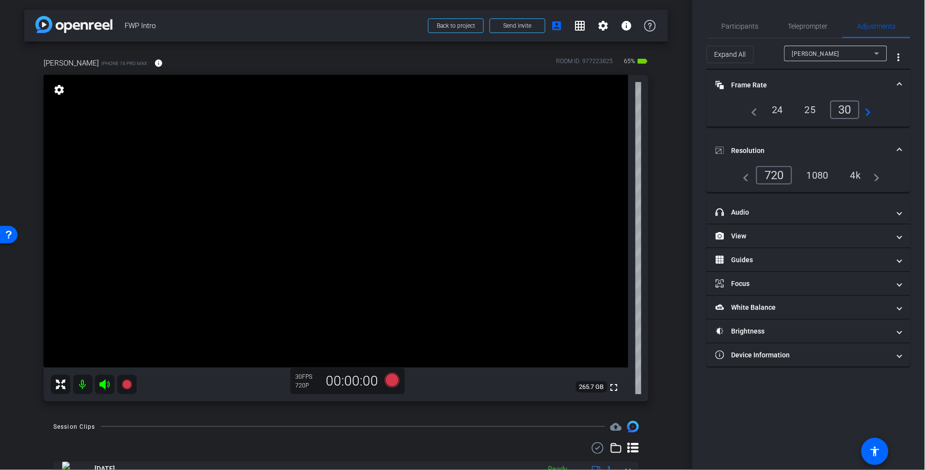
click at [814, 172] on div "1080" at bounding box center [818, 175] width 36 height 16
click at [748, 25] on span "Participants" at bounding box center [740, 26] width 37 height 7
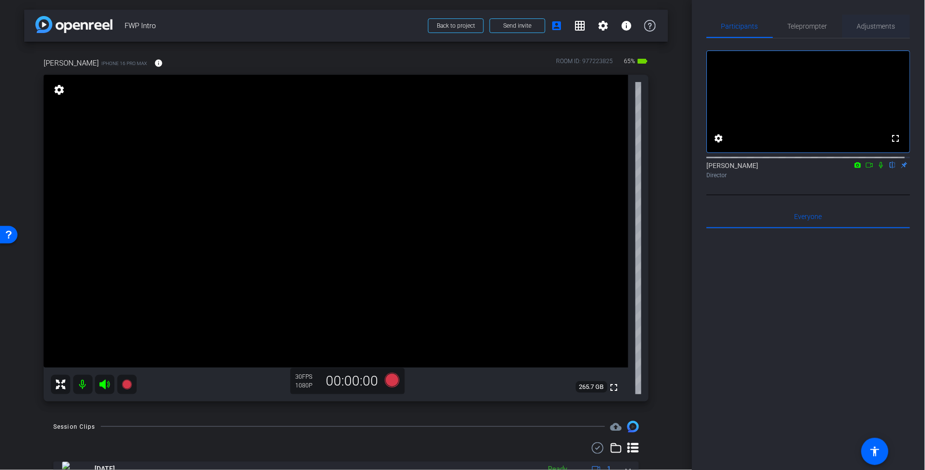
click at [875, 25] on span "Adjustments" at bounding box center [877, 26] width 38 height 7
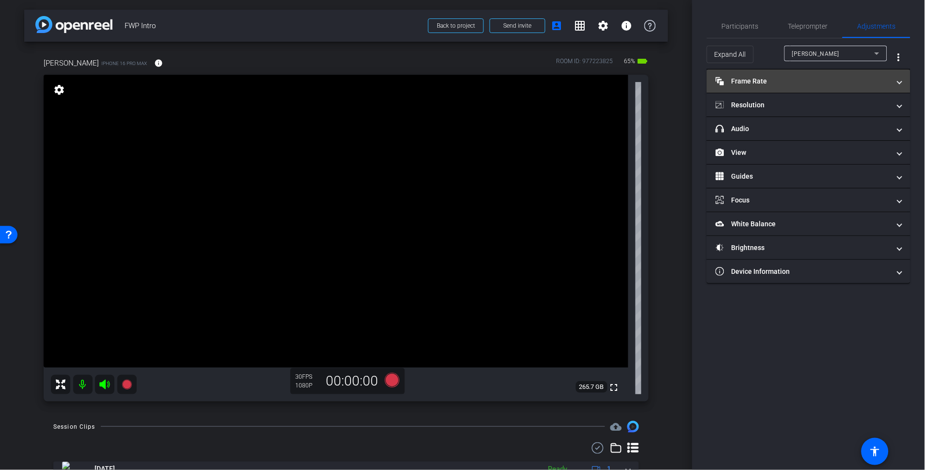
click at [807, 81] on mat-panel-title "Frame Rate Frame Rate" at bounding box center [803, 81] width 175 height 10
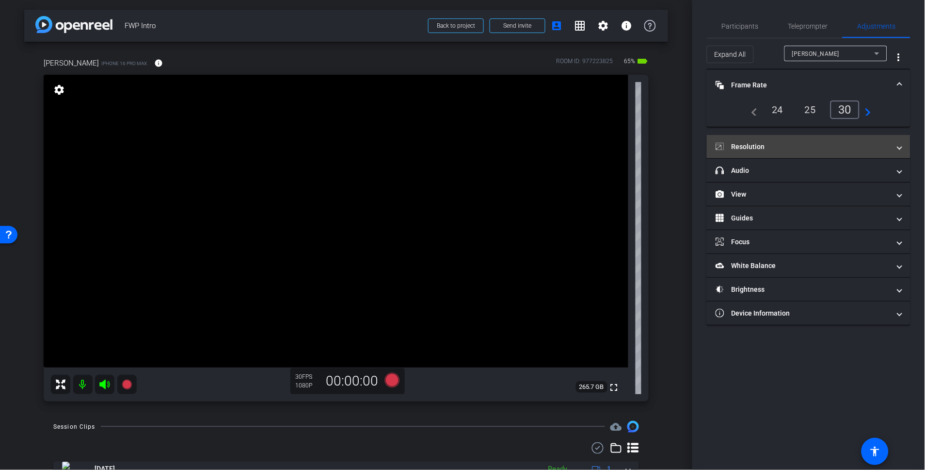
click at [772, 143] on mat-panel-title "Resolution" at bounding box center [803, 147] width 175 height 10
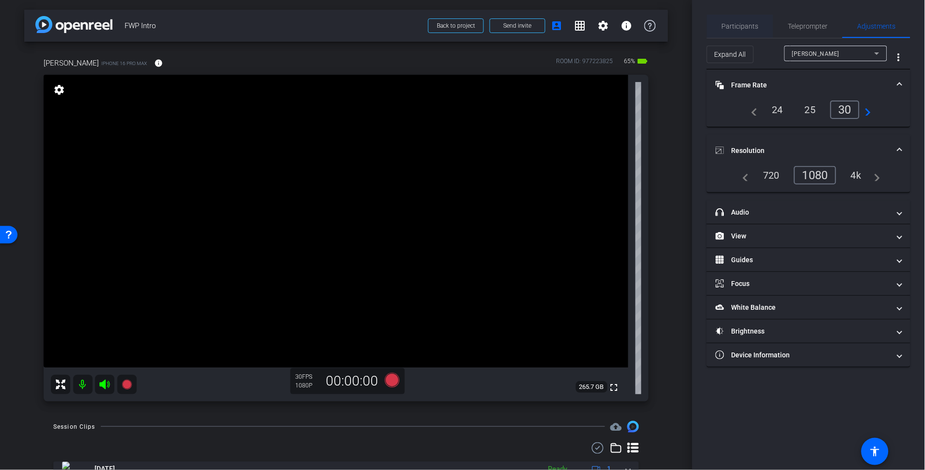
click at [748, 26] on span "Participants" at bounding box center [740, 26] width 37 height 7
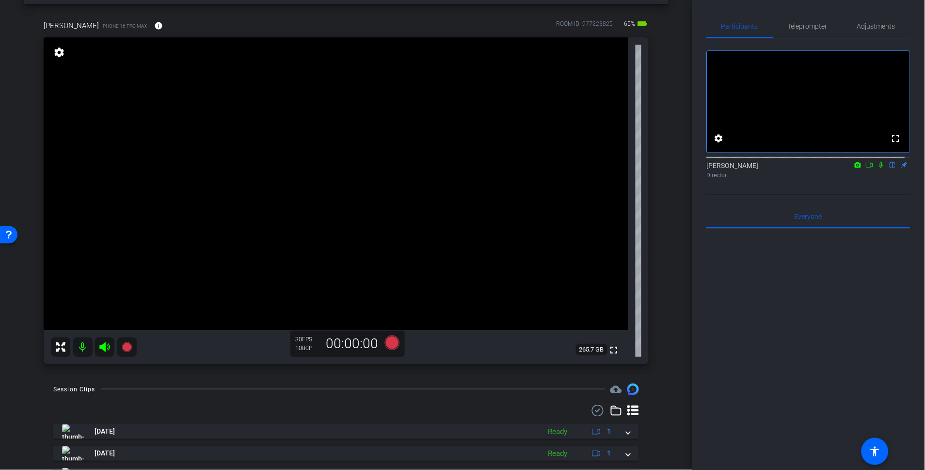
scroll to position [38, 0]
click at [866, 168] on icon at bounding box center [870, 165] width 8 height 7
click at [386, 340] on icon at bounding box center [392, 341] width 15 height 15
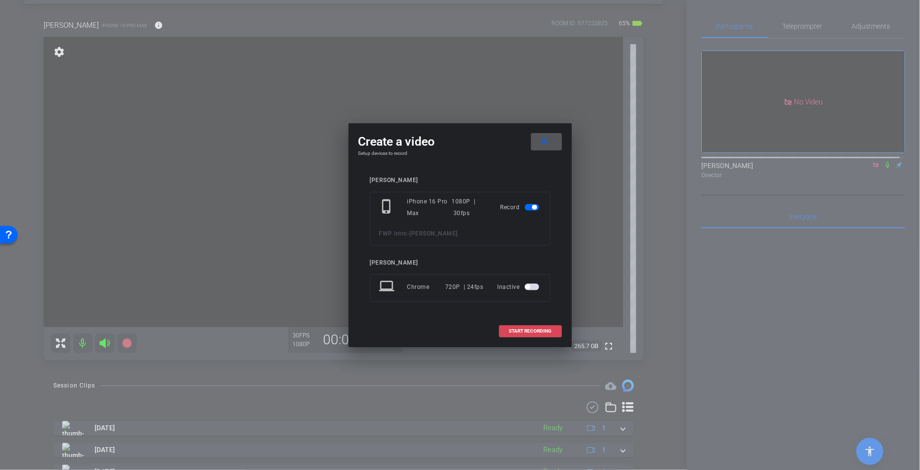
click at [536, 332] on span "START RECORDING" at bounding box center [530, 330] width 43 height 5
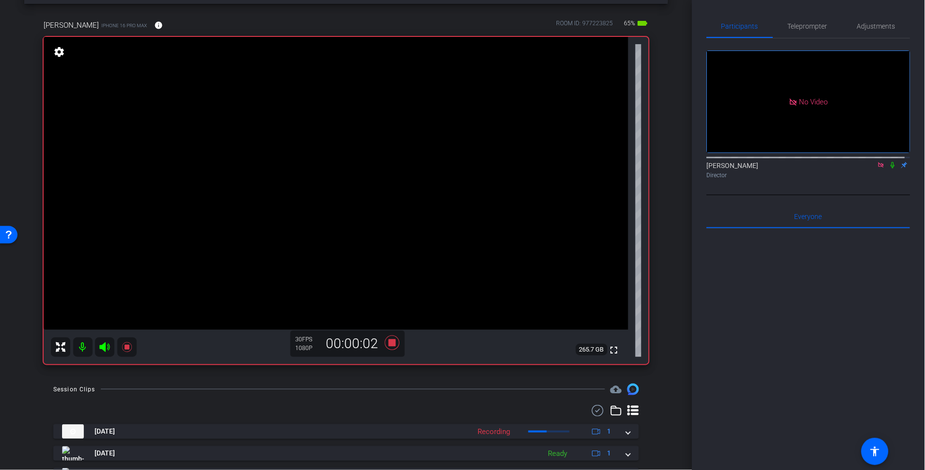
click at [892, 168] on icon at bounding box center [894, 165] width 4 height 6
click at [390, 342] on icon at bounding box center [392, 342] width 15 height 15
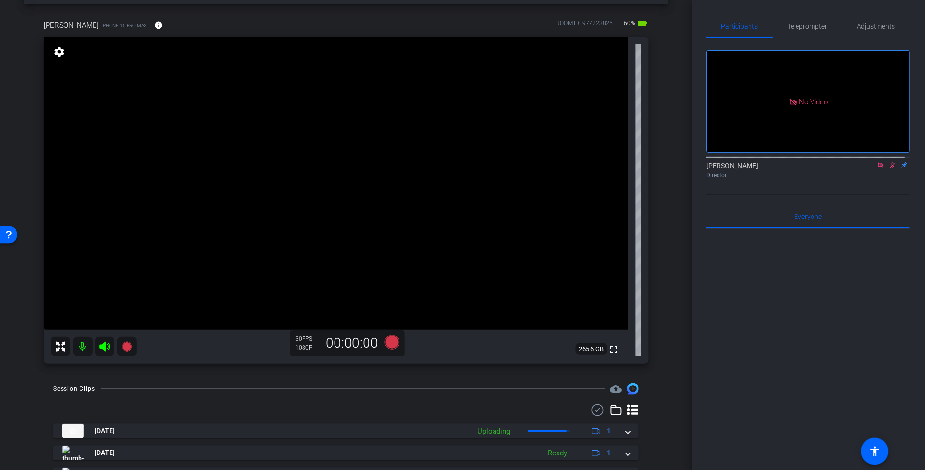
click at [878, 168] on icon at bounding box center [882, 165] width 8 height 7
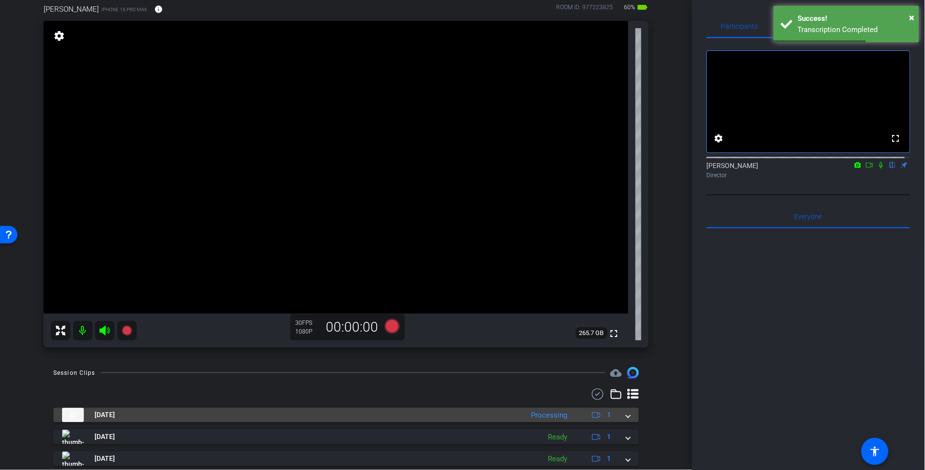
click at [391, 410] on mat-panel-title "[DATE]" at bounding box center [290, 414] width 457 height 15
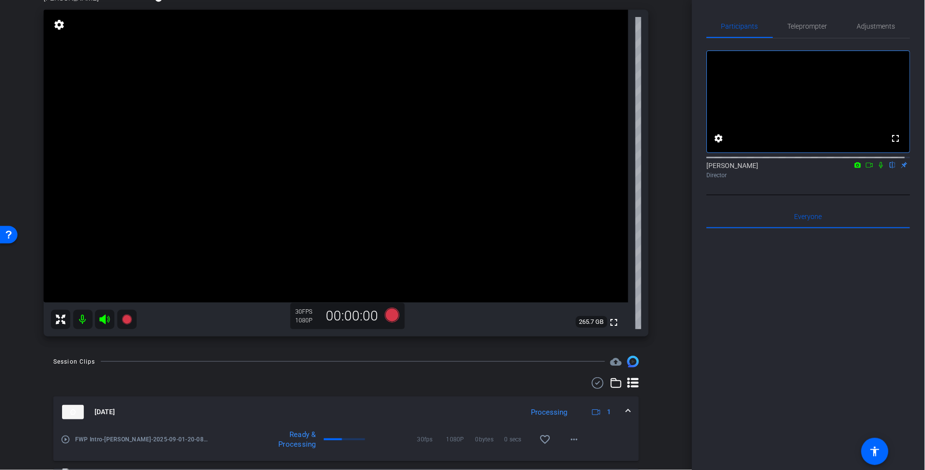
scroll to position [64, 0]
click at [783, 380] on div at bounding box center [809, 348] width 204 height 240
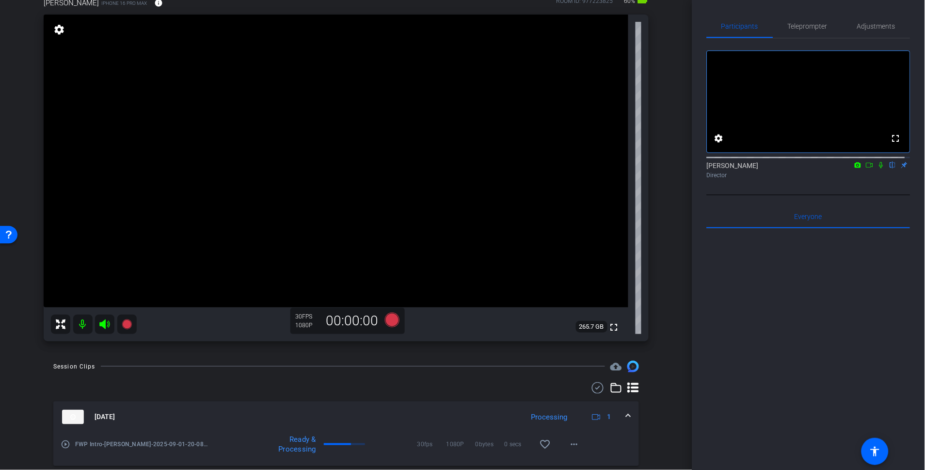
scroll to position [62, 0]
click at [672, 52] on div "arrow_back FWP Intro Back to project Send invite account_box grid_on settings i…" at bounding box center [346, 173] width 693 height 470
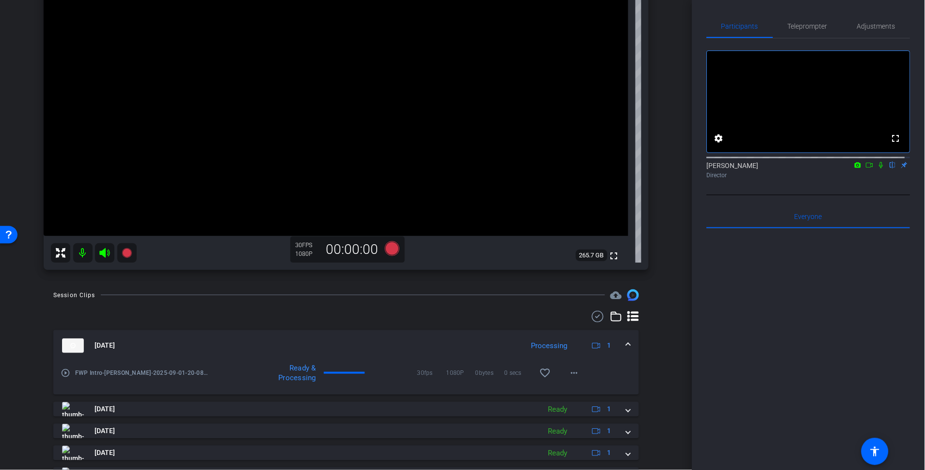
scroll to position [78, 0]
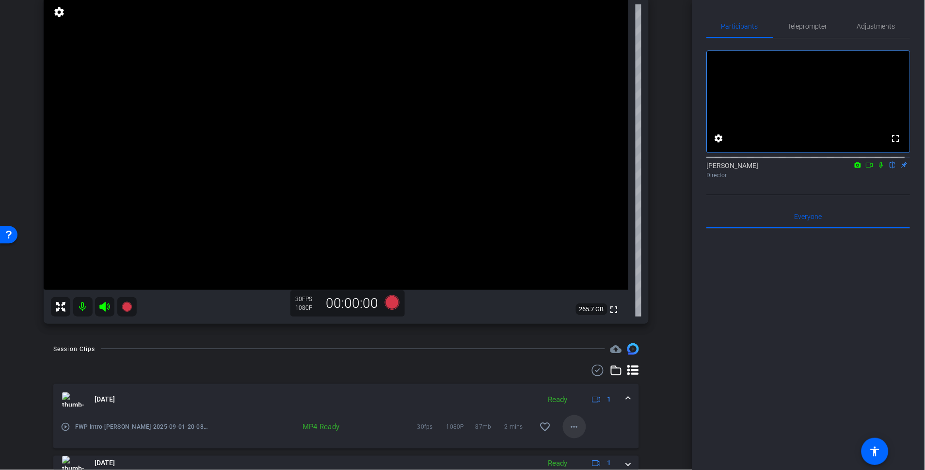
click at [576, 428] on span at bounding box center [574, 426] width 23 height 23
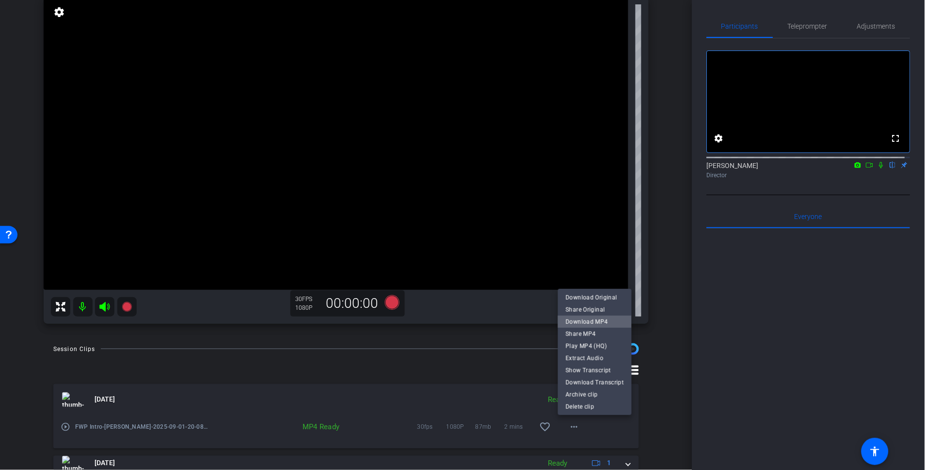
click at [601, 322] on span "Download MP4" at bounding box center [595, 322] width 58 height 12
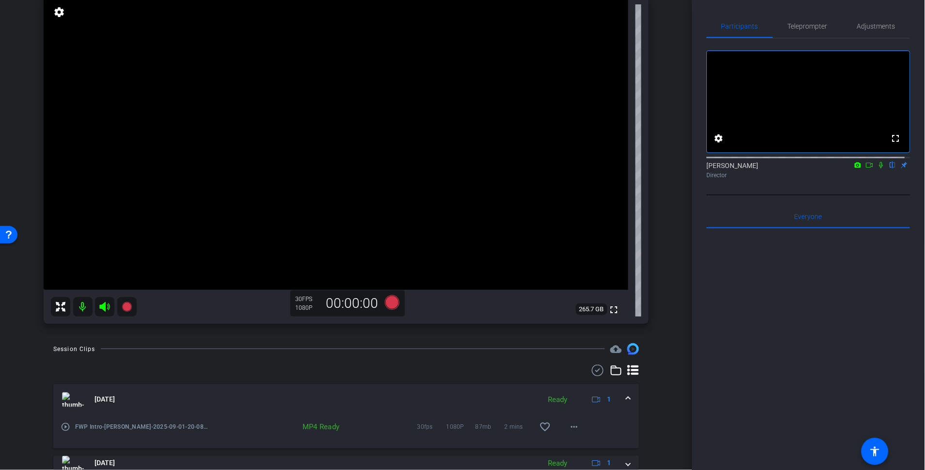
click at [880, 168] on icon at bounding box center [882, 165] width 4 height 6
drag, startPoint x: 875, startPoint y: 179, endPoint x: 912, endPoint y: 201, distance: 44.2
click at [876, 169] on mat-icon at bounding box center [882, 165] width 12 height 9
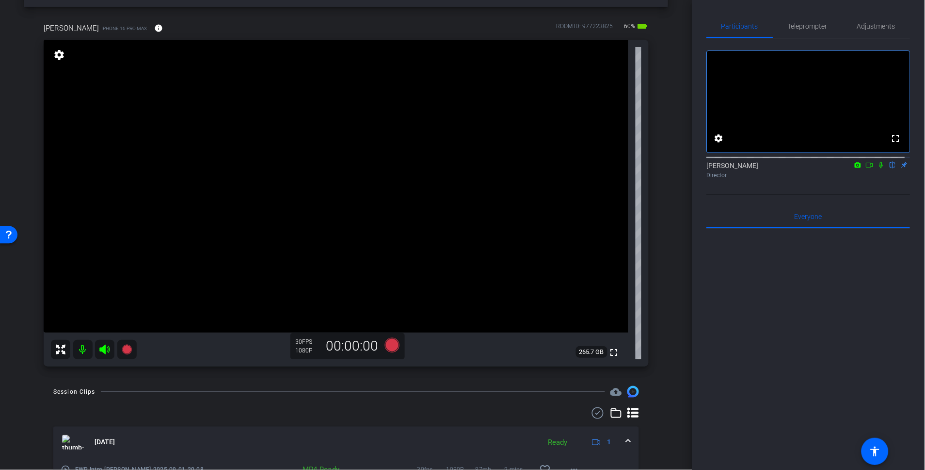
scroll to position [54, 0]
